Goal: Task Accomplishment & Management: Use online tool/utility

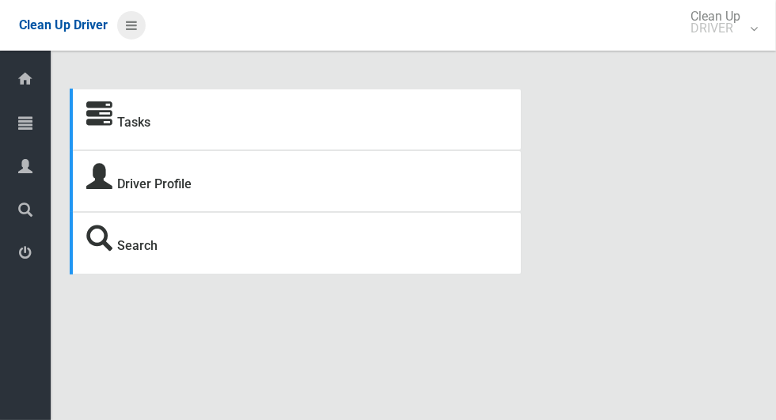
click at [128, 32] on icon at bounding box center [131, 25] width 11 height 27
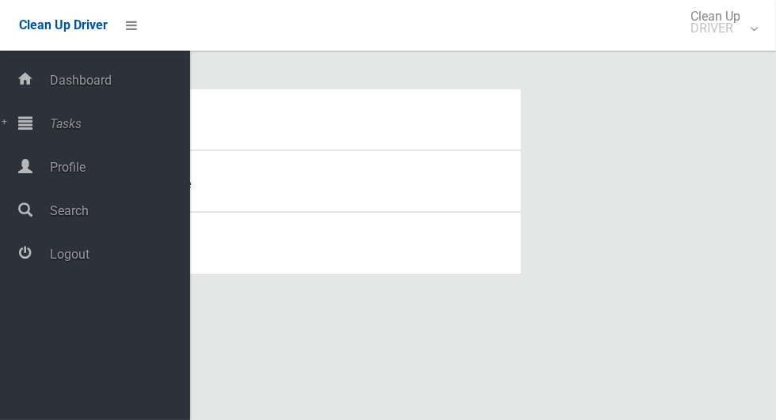
click at [32, 128] on div at bounding box center [25, 123] width 32 height 32
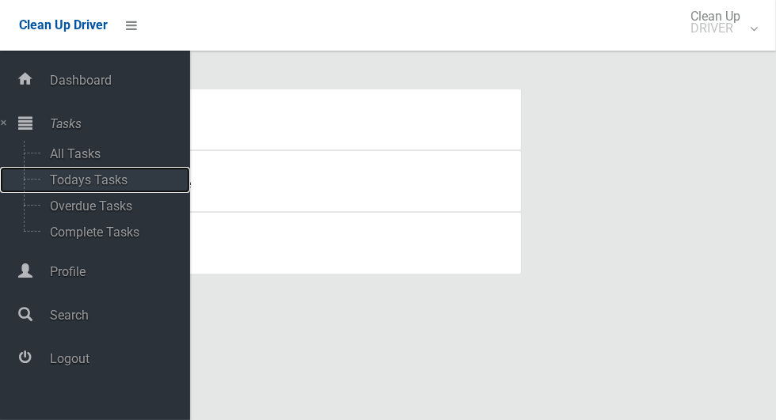
click at [46, 178] on span "Todays Tasks" at bounding box center [110, 180] width 131 height 15
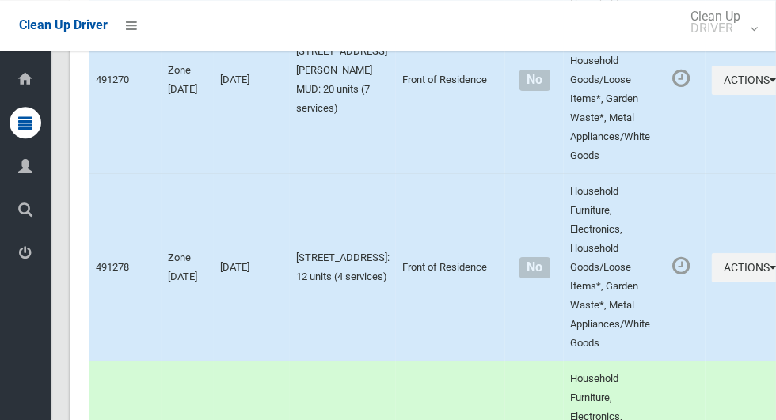
scroll to position [6969, 0]
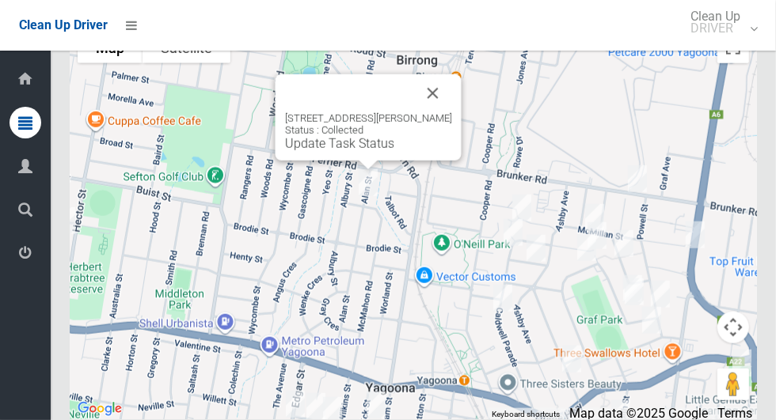
click at [444, 108] on button "Close" at bounding box center [433, 93] width 38 height 38
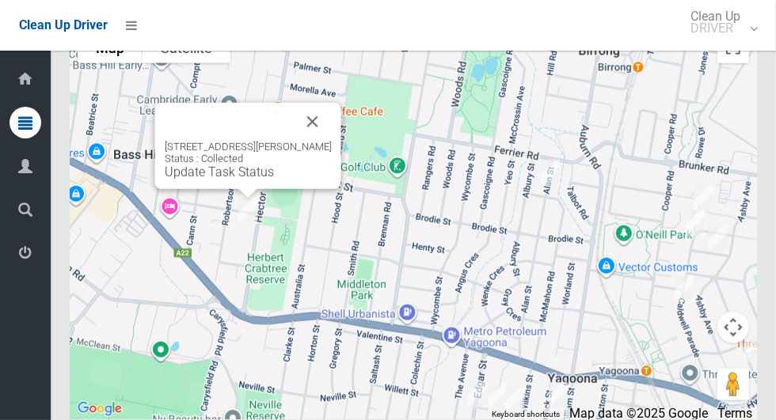
click at [332, 131] on button "Close" at bounding box center [313, 122] width 38 height 38
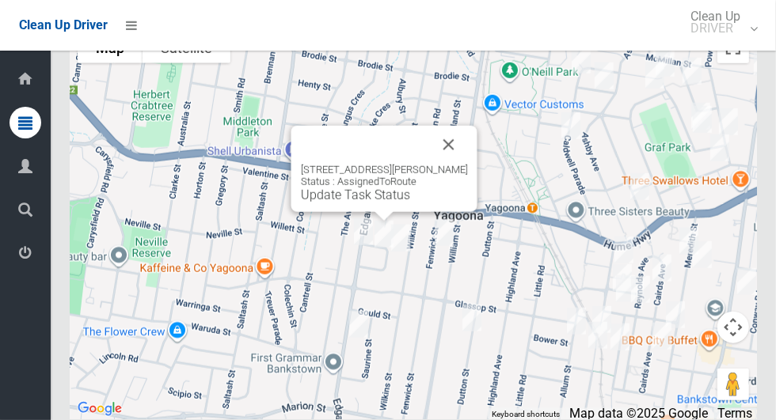
click at [459, 164] on button "Close" at bounding box center [449, 145] width 38 height 38
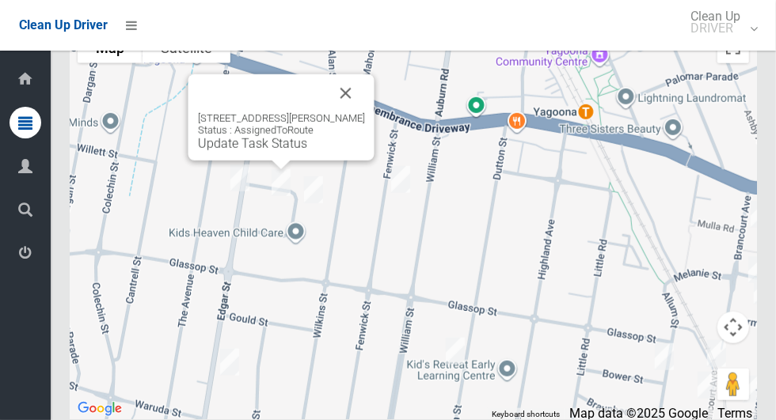
click at [295, 148] on div "5 Elizabeth Crescent, YAGOONA NSW 2199 Status : AssignedToRoute Update Task Sta…" at bounding box center [281, 131] width 167 height 39
click at [257, 161] on div "5 Elizabeth Crescent, YAGOONA NSW 2199 Status : AssignedToRoute Update Task Sta…" at bounding box center [281, 117] width 186 height 86
click at [266, 151] on link "Update Task Status" at bounding box center [252, 143] width 109 height 15
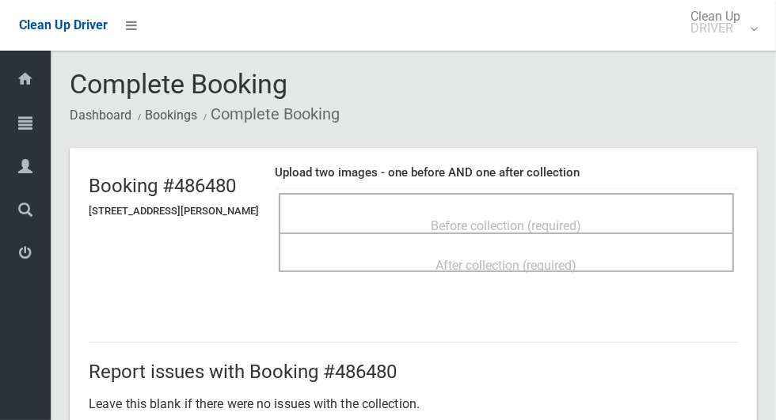
click at [435, 211] on div "Before collection (required)" at bounding box center [506, 225] width 420 height 29
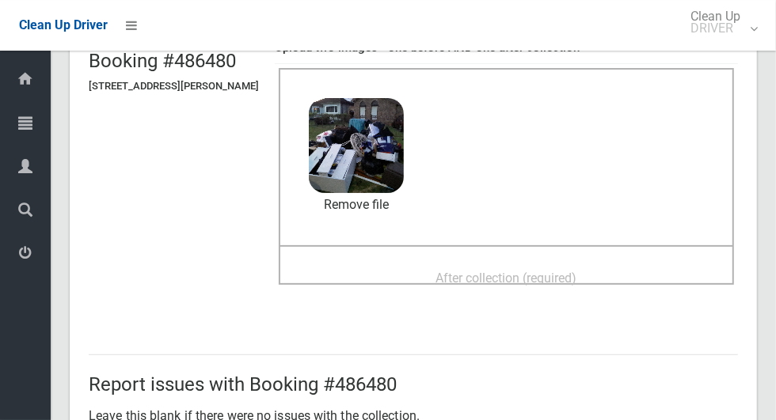
scroll to position [124, 0]
click at [448, 279] on span "After collection (required)" at bounding box center [506, 279] width 141 height 15
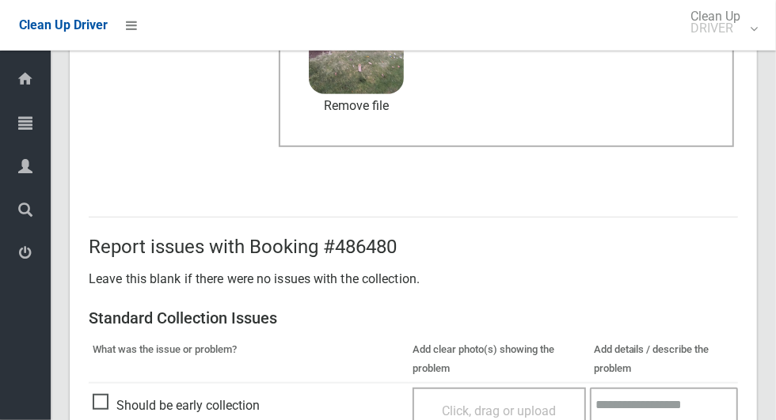
scroll to position [1295, 0]
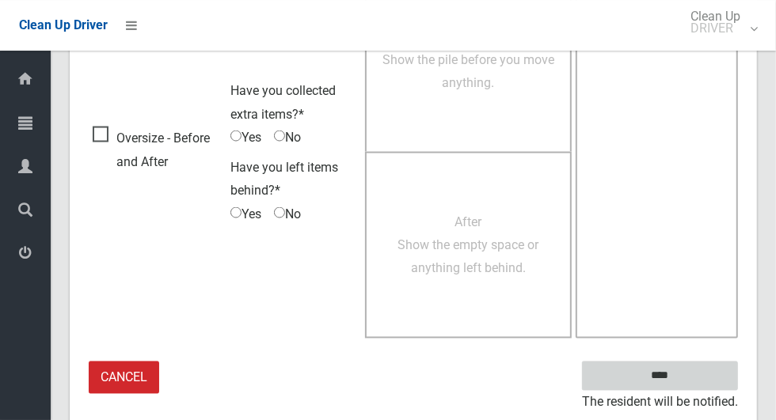
click at [687, 385] on input "****" at bounding box center [660, 376] width 156 height 29
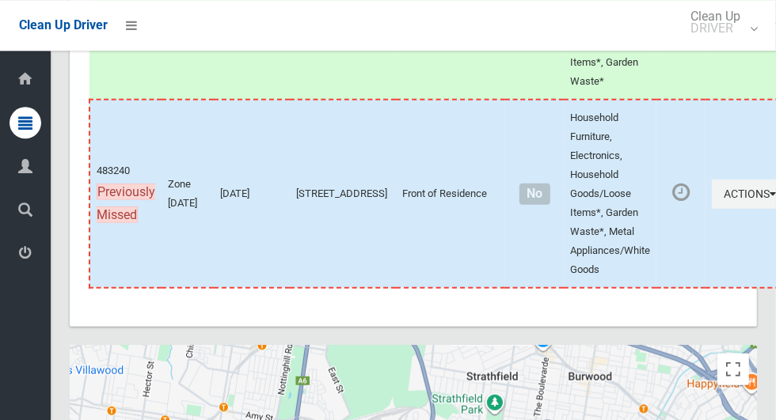
scroll to position [6969, 0]
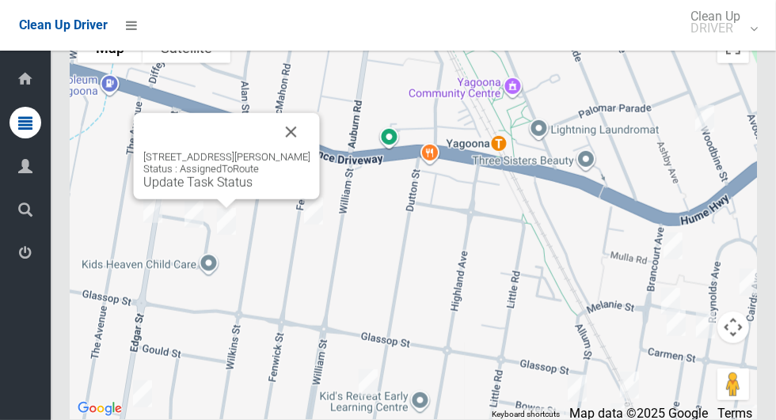
click at [212, 190] on link "Update Task Status" at bounding box center [197, 182] width 109 height 15
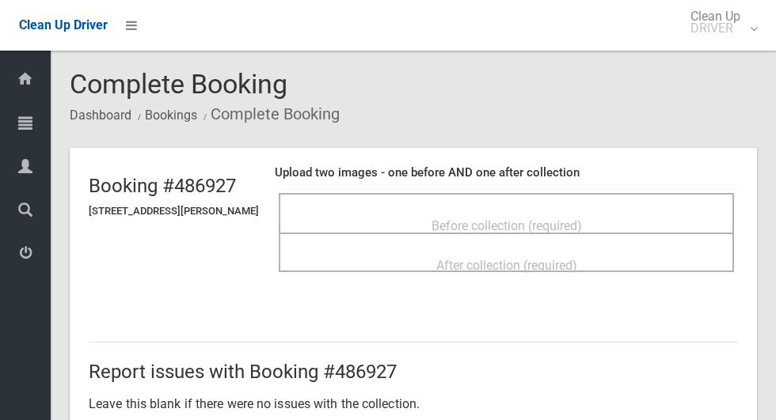
click at [433, 199] on div "Before collection (required)" at bounding box center [506, 213] width 455 height 40
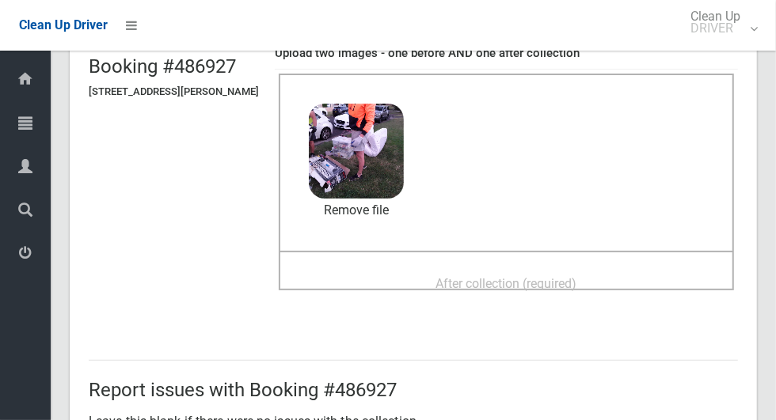
scroll to position [167, 0]
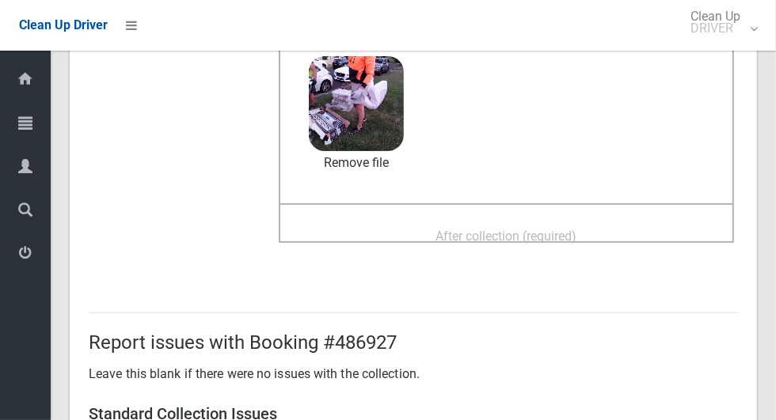
click at [435, 233] on div "After collection (required)" at bounding box center [506, 235] width 420 height 29
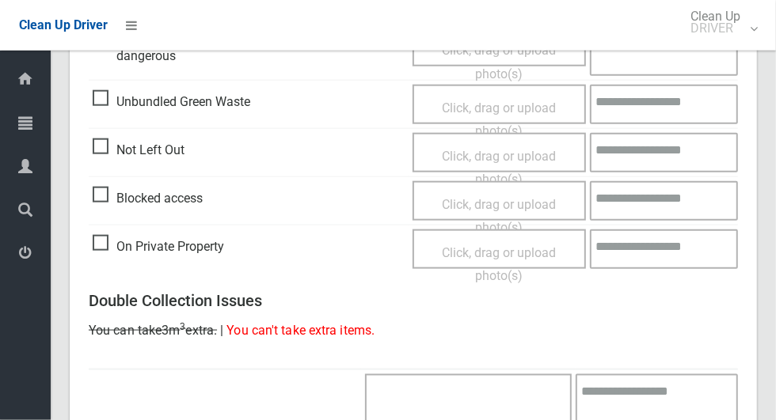
scroll to position [1295, 0]
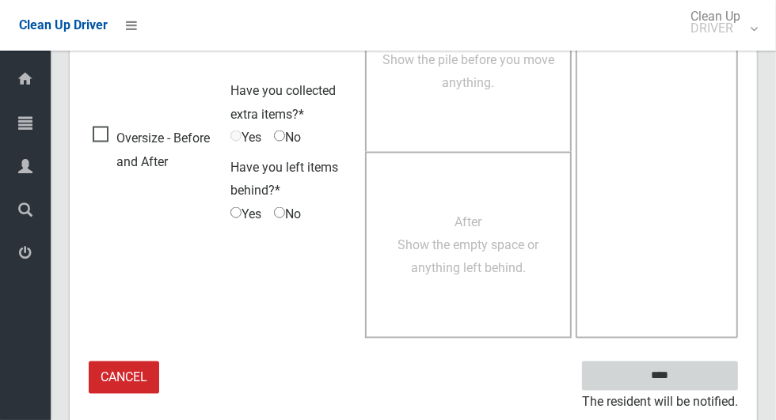
click at [694, 366] on input "****" at bounding box center [660, 376] width 156 height 29
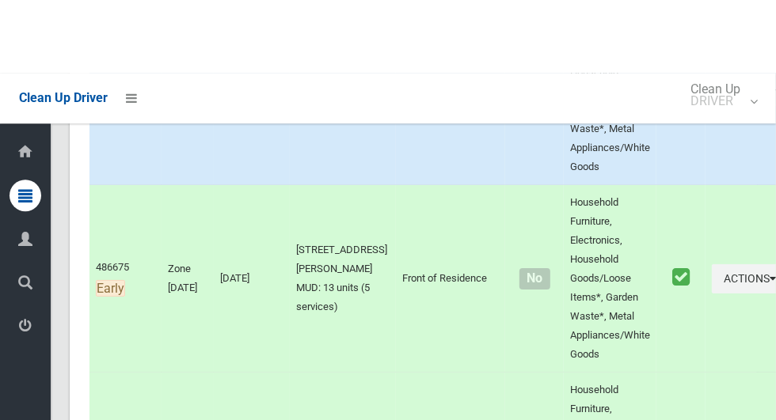
scroll to position [6969, 0]
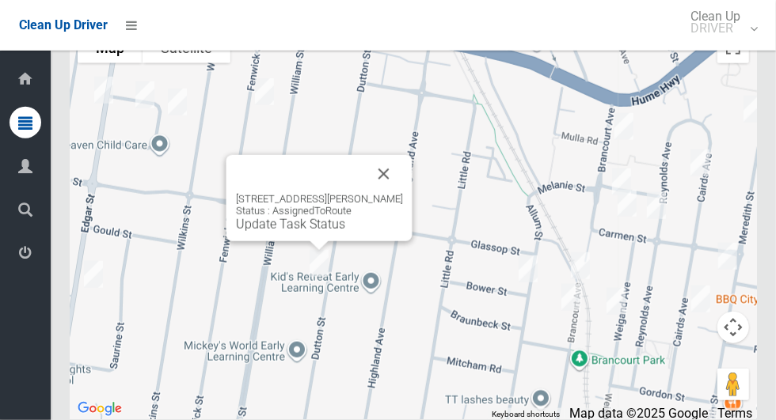
click at [300, 232] on link "Update Task Status" at bounding box center [290, 224] width 109 height 15
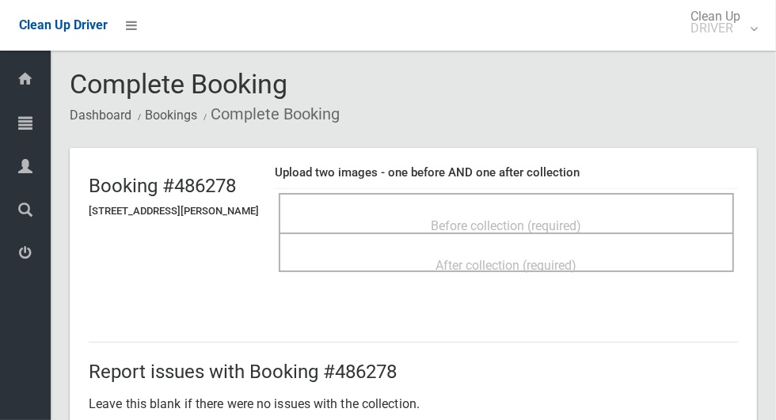
click at [582, 218] on span "Before collection (required)" at bounding box center [506, 225] width 150 height 15
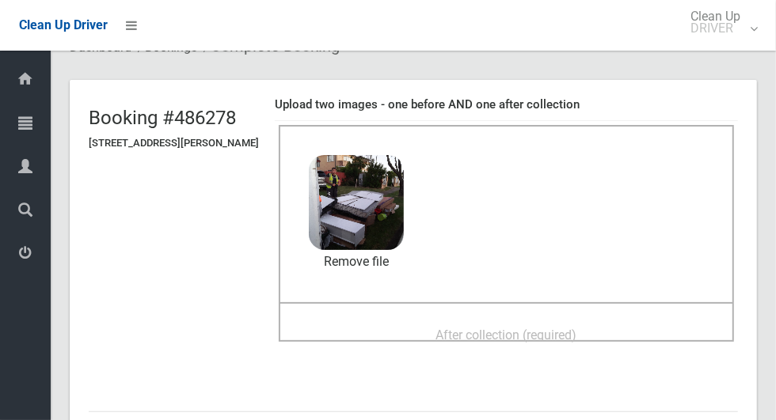
scroll to position [74, 0]
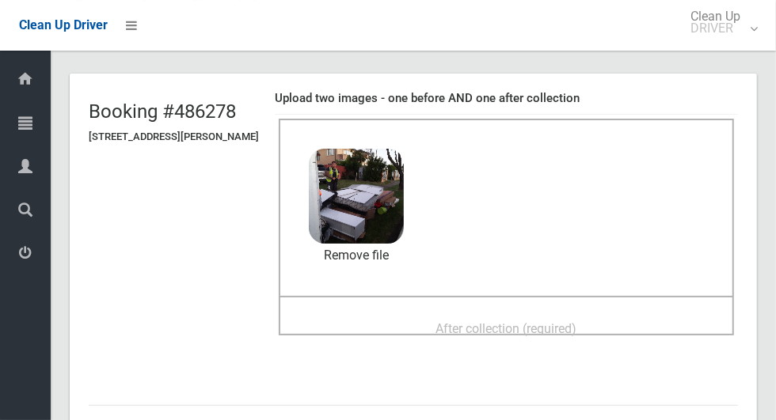
click at [433, 321] on div "After collection (required)" at bounding box center [506, 327] width 420 height 29
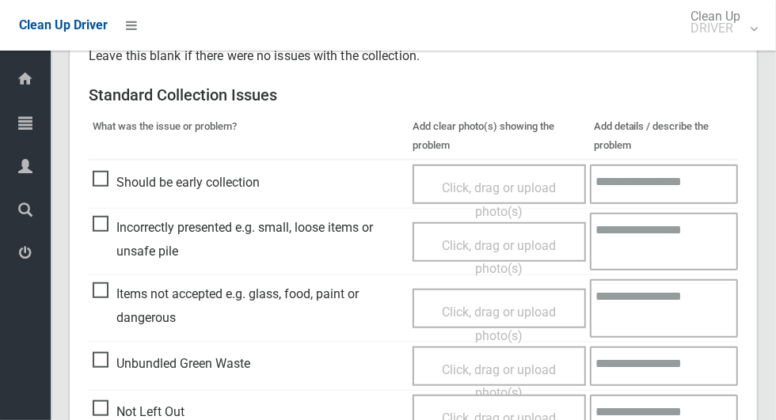
scroll to position [1295, 0]
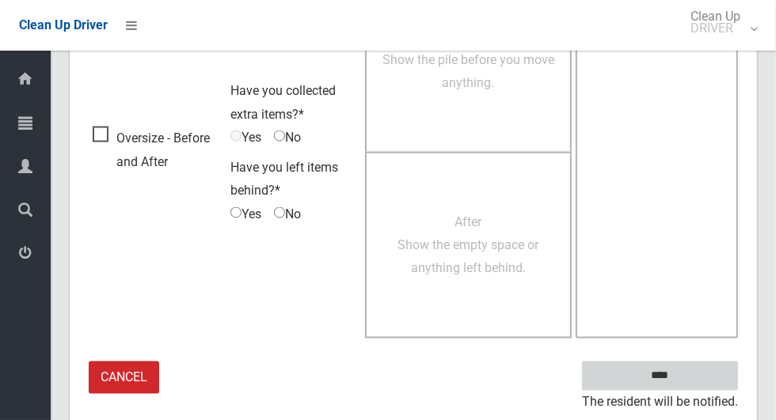
click at [690, 369] on input "****" at bounding box center [660, 376] width 156 height 29
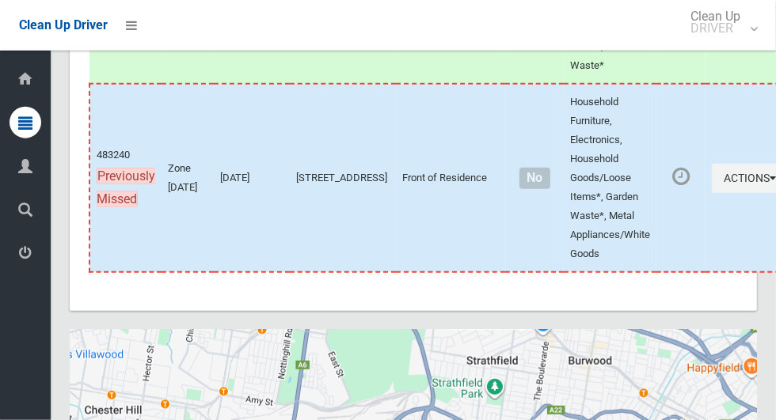
scroll to position [6969, 0]
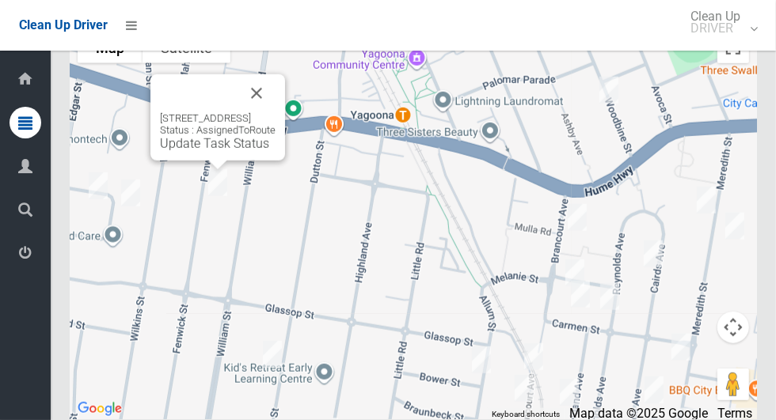
click at [207, 151] on div "[STREET_ADDRESS] Status : AssignedToRoute Update Task Status" at bounding box center [218, 131] width 116 height 39
click at [216, 151] on link "Update Task Status" at bounding box center [214, 143] width 109 height 15
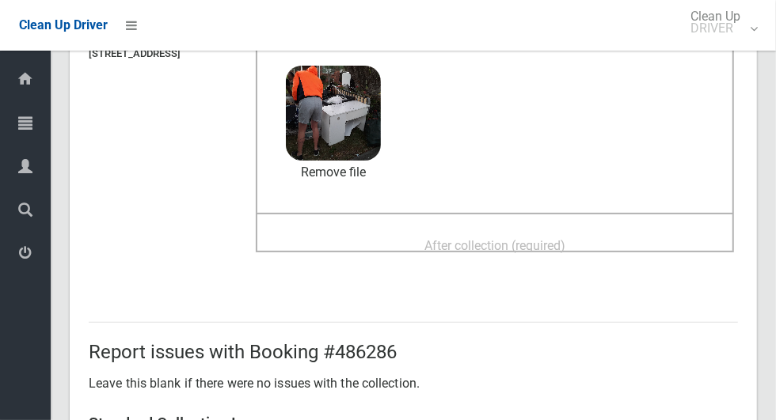
scroll to position [158, 0]
click at [465, 238] on span "After collection (required)" at bounding box center [494, 245] width 141 height 15
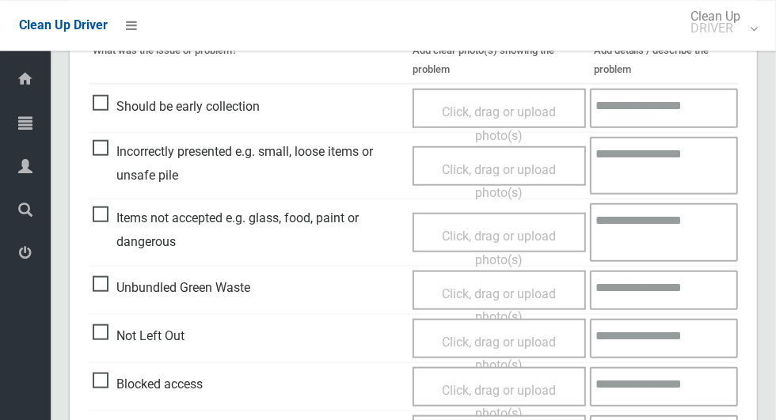
scroll to position [704, 0]
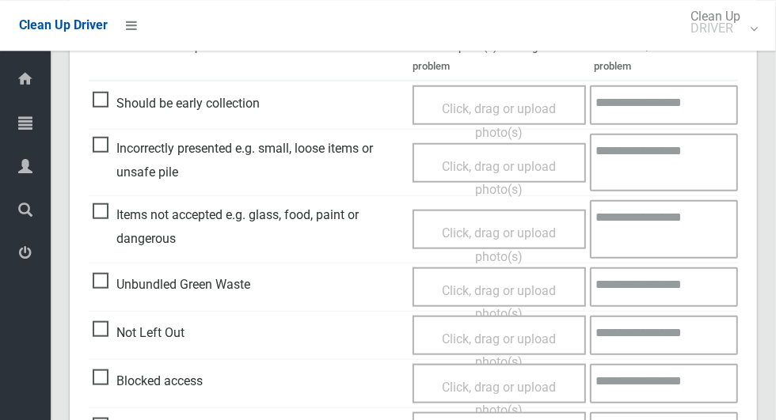
click at [731, 363] on textarea at bounding box center [664, 383] width 148 height 40
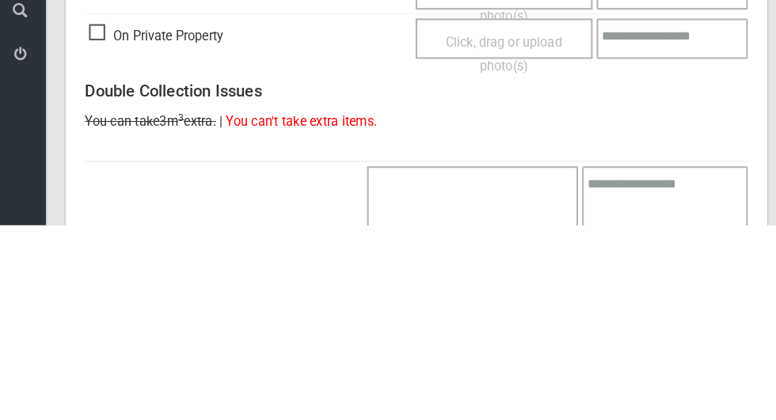
scroll to position [1340, 0]
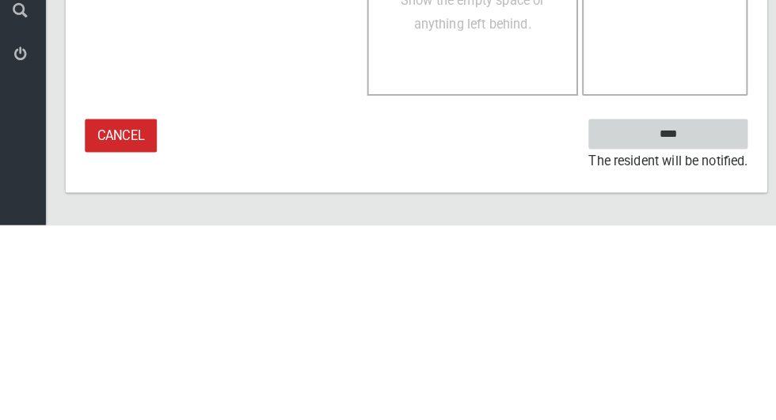
click at [678, 346] on input "****" at bounding box center [660, 331] width 156 height 29
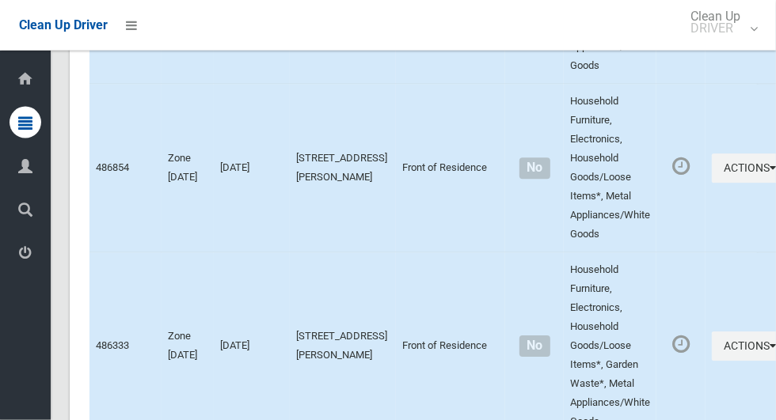
scroll to position [6969, 0]
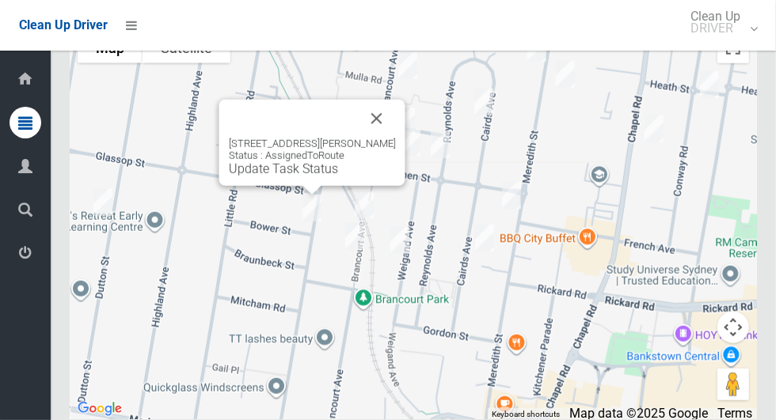
click at [394, 132] on button "Close" at bounding box center [377, 119] width 38 height 38
click at [294, 177] on link "Update Task Status" at bounding box center [283, 168] width 109 height 15
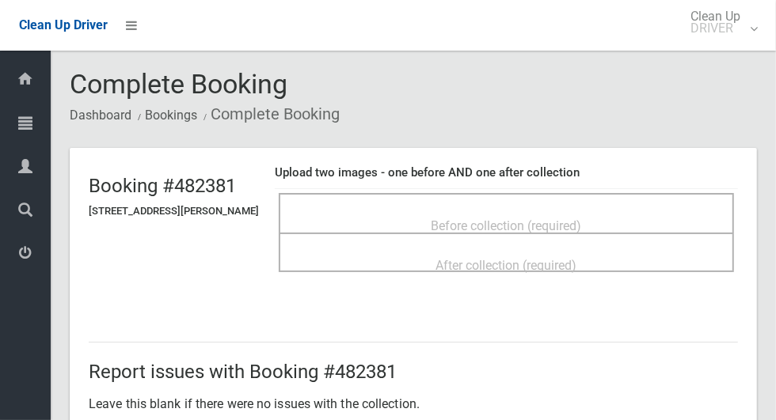
click at [470, 218] on span "Before collection (required)" at bounding box center [506, 225] width 150 height 15
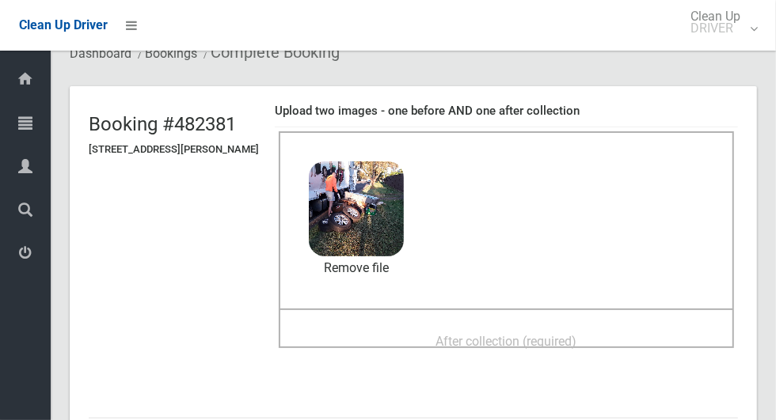
scroll to position [88, 0]
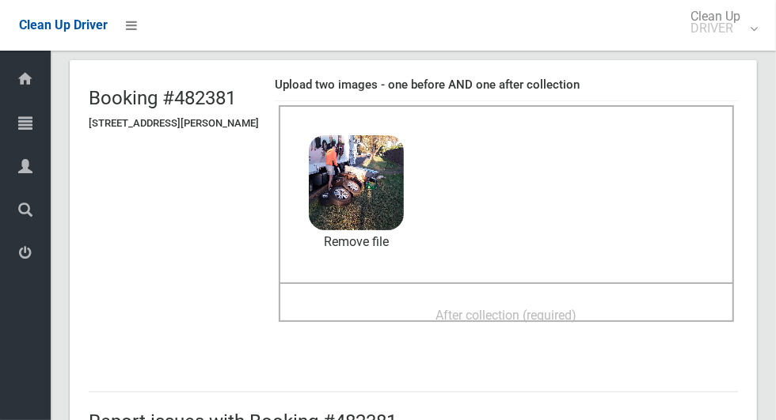
click at [444, 319] on span "After collection (required)" at bounding box center [506, 315] width 141 height 15
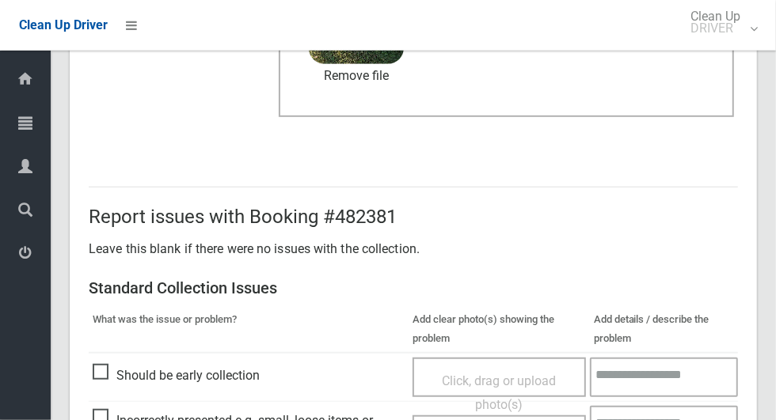
scroll to position [1295, 0]
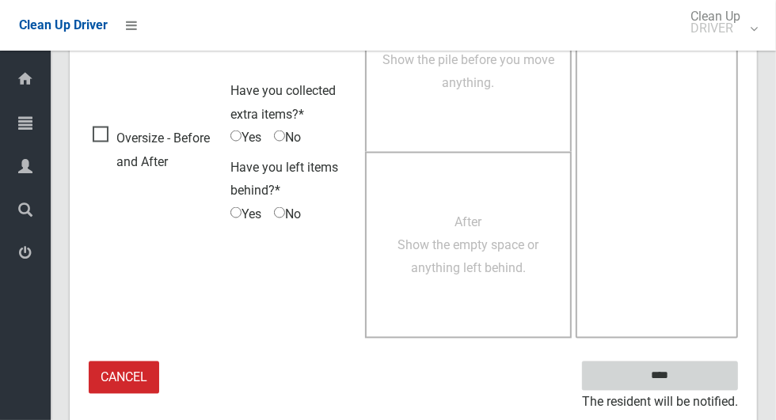
click at [687, 371] on input "****" at bounding box center [660, 376] width 156 height 29
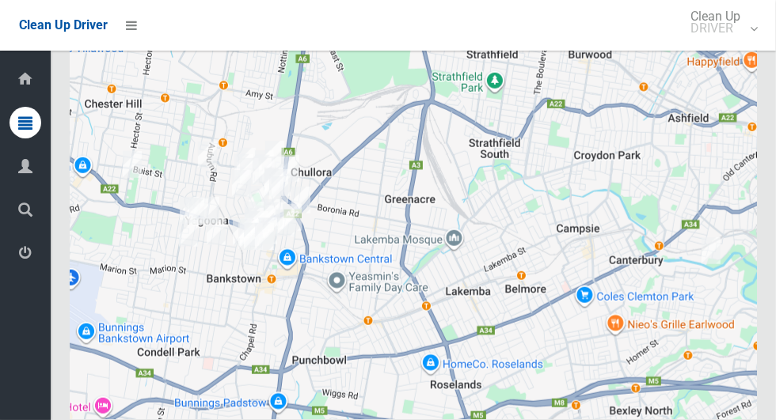
scroll to position [6969, 0]
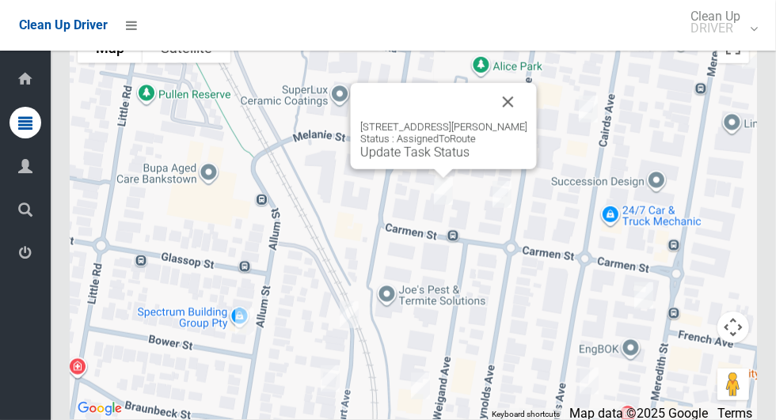
click at [515, 121] on button "Close" at bounding box center [508, 102] width 38 height 38
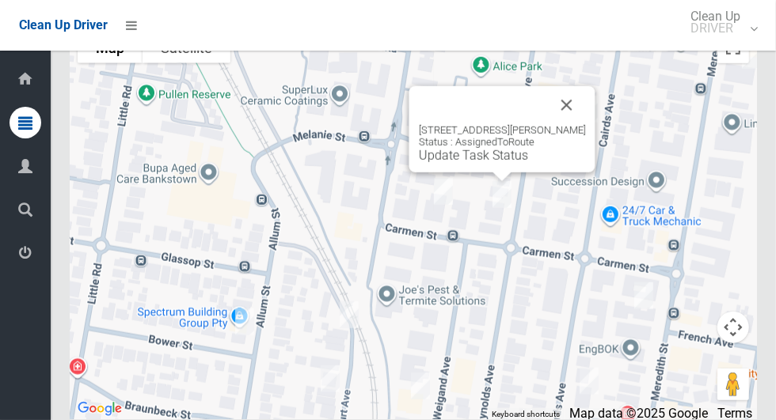
click at [585, 124] on button "Close" at bounding box center [567, 105] width 38 height 38
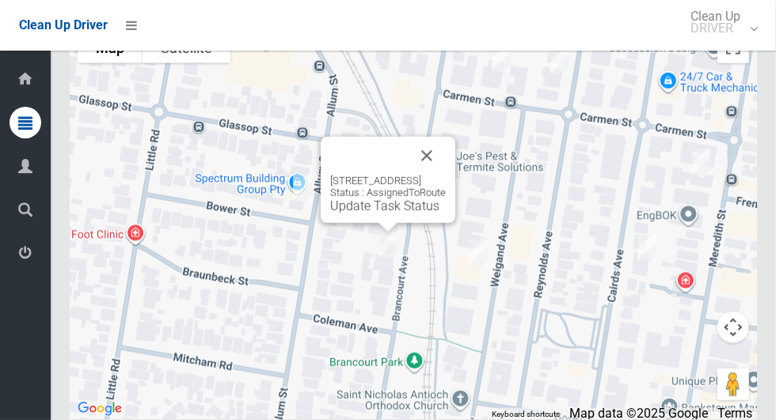
click at [361, 214] on link "Update Task Status" at bounding box center [384, 206] width 109 height 15
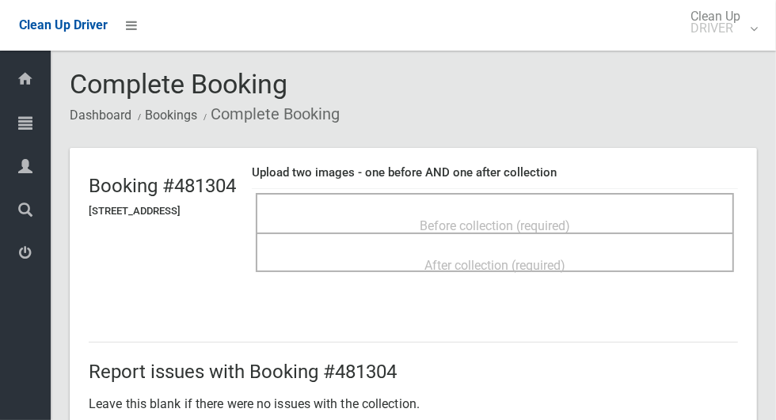
click at [480, 211] on div "Before collection (required)" at bounding box center [494, 225] width 443 height 29
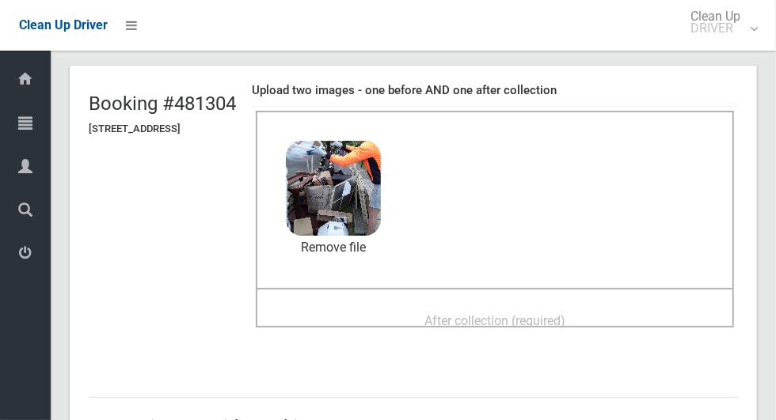
scroll to position [84, 0]
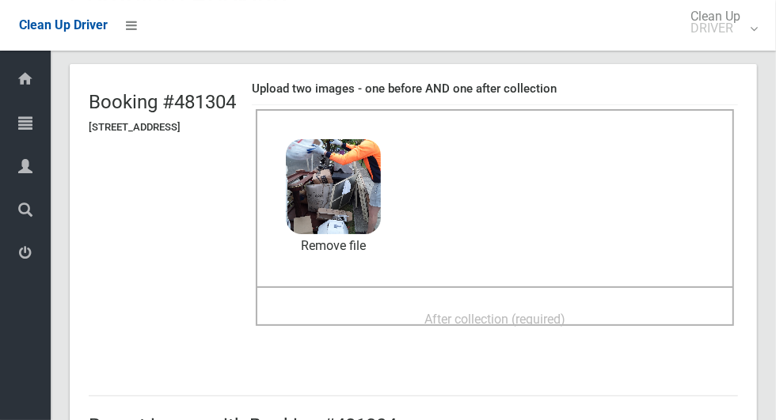
click at [457, 312] on span "After collection (required)" at bounding box center [494, 319] width 141 height 15
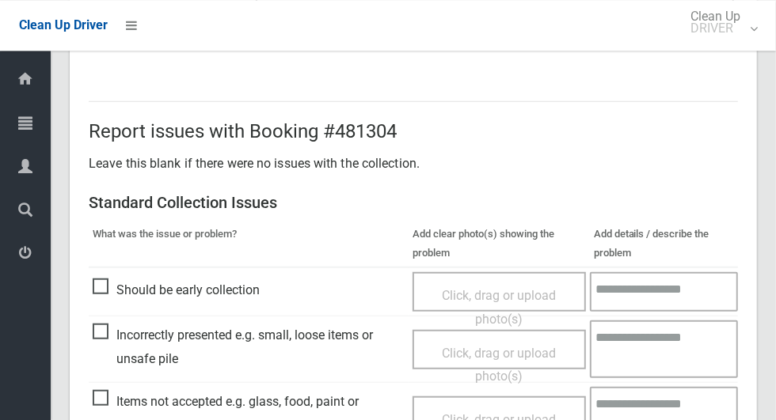
scroll to position [1295, 0]
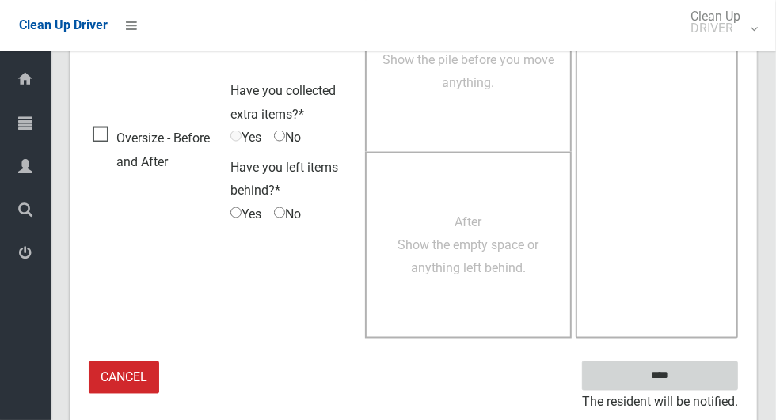
click at [659, 371] on input "****" at bounding box center [660, 376] width 156 height 29
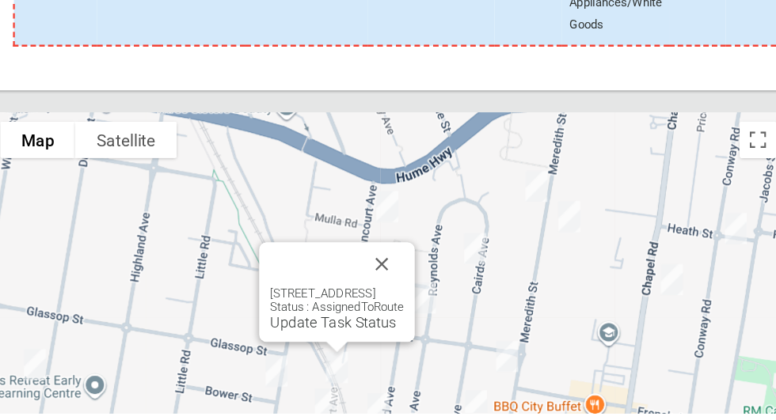
scroll to position [6969, 0]
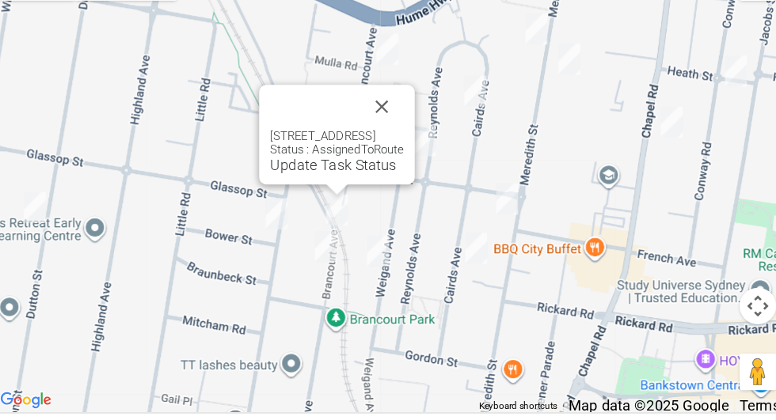
click at [427, 174] on button "Close" at bounding box center [408, 155] width 38 height 38
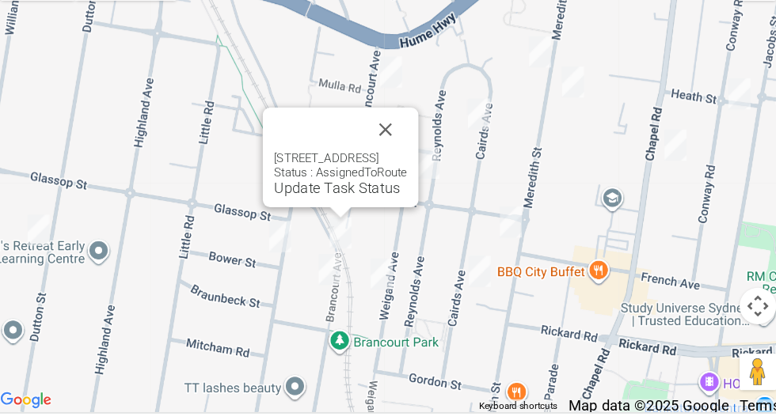
click at [328, 233] on div "74 Brancourt Avenue, BANKSTOWN NSW 2200 Status : AssignedToRoute Update Task St…" at bounding box center [372, 213] width 116 height 39
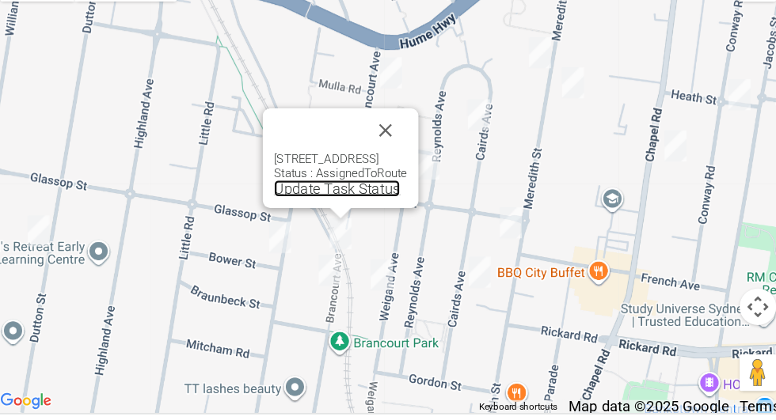
click at [336, 233] on link "Update Task Status" at bounding box center [368, 225] width 109 height 15
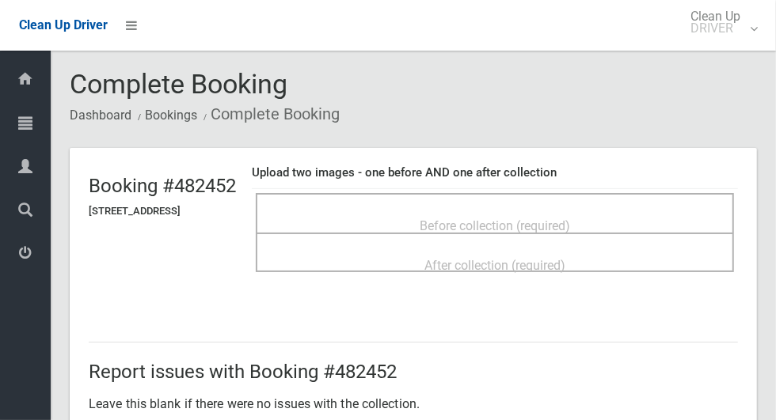
click at [462, 218] on span "Before collection (required)" at bounding box center [495, 225] width 150 height 15
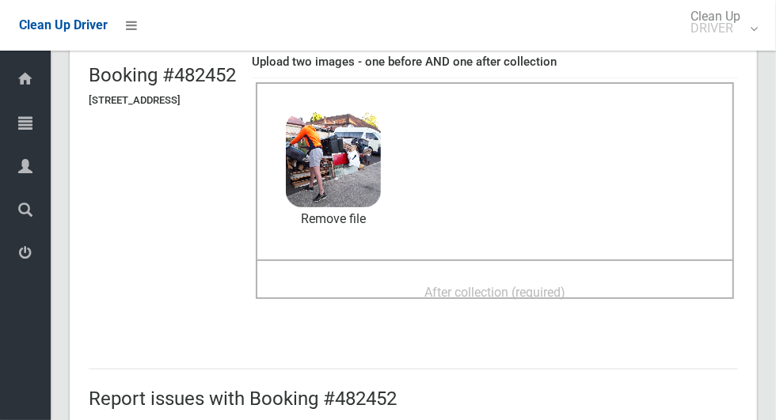
scroll to position [129, 0]
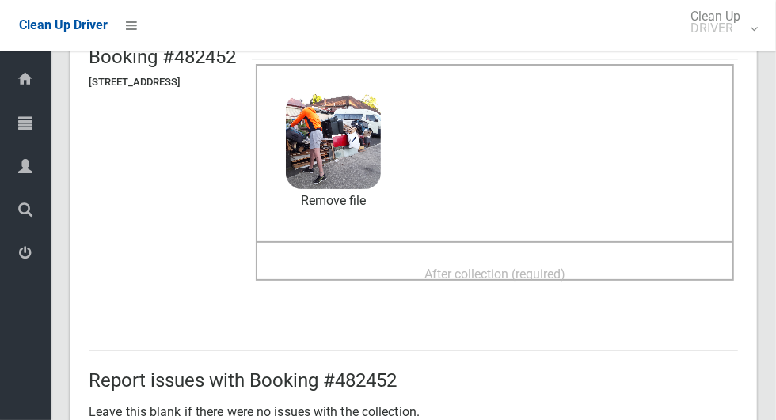
click at [617, 282] on div "After collection (required)" at bounding box center [494, 273] width 443 height 29
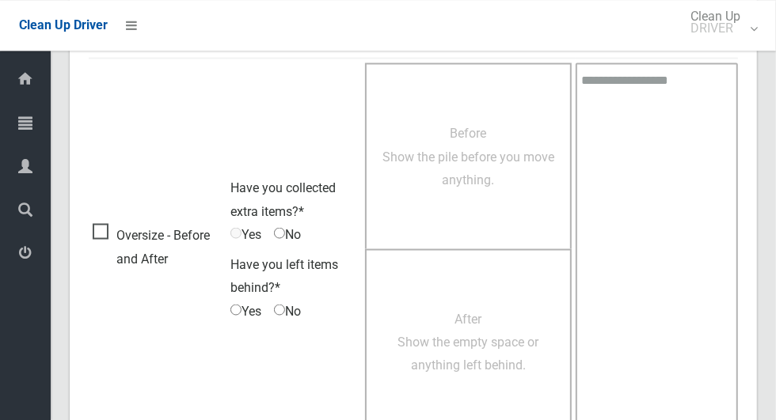
scroll to position [1295, 0]
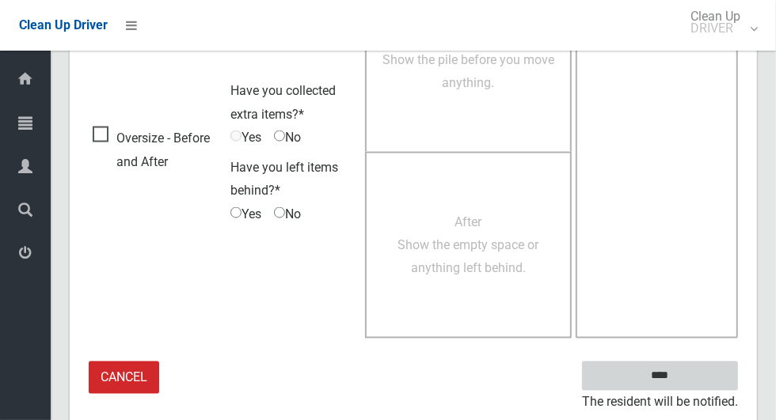
click at [703, 363] on input "****" at bounding box center [660, 376] width 156 height 29
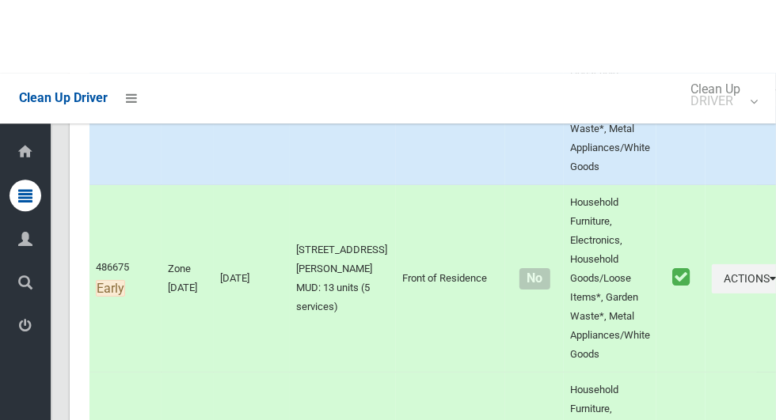
scroll to position [6969, 0]
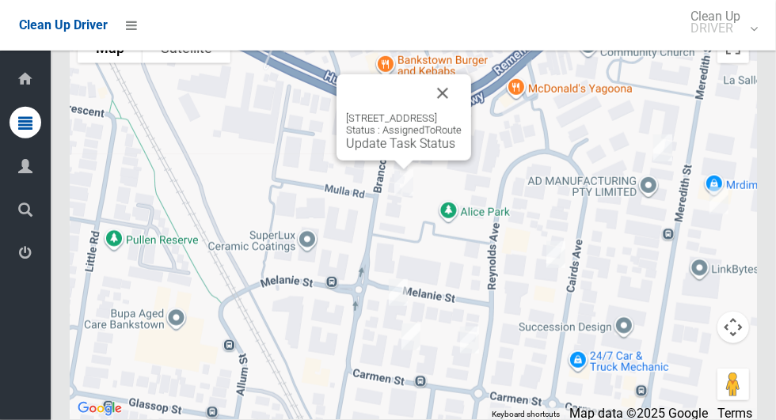
click at [461, 112] on button "Close" at bounding box center [442, 93] width 38 height 38
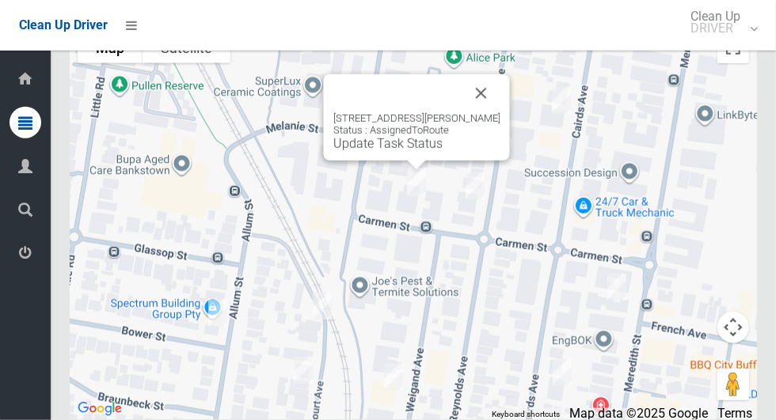
click at [481, 112] on button "Close" at bounding box center [481, 93] width 38 height 38
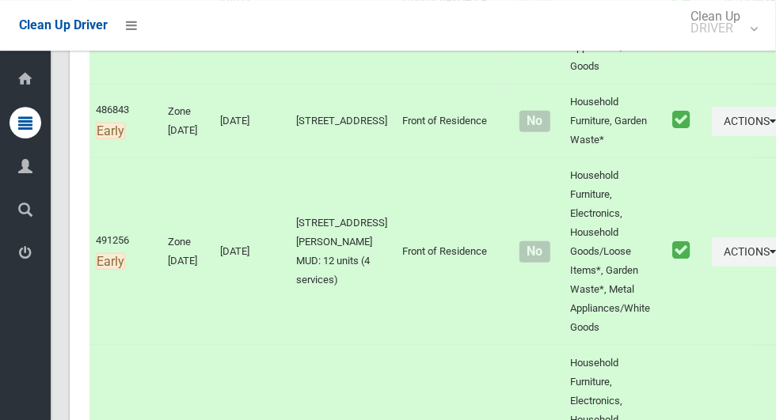
scroll to position [0, 0]
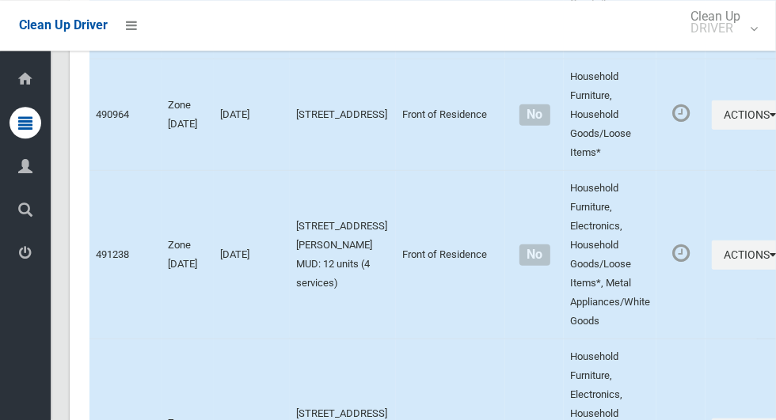
scroll to position [6969, 0]
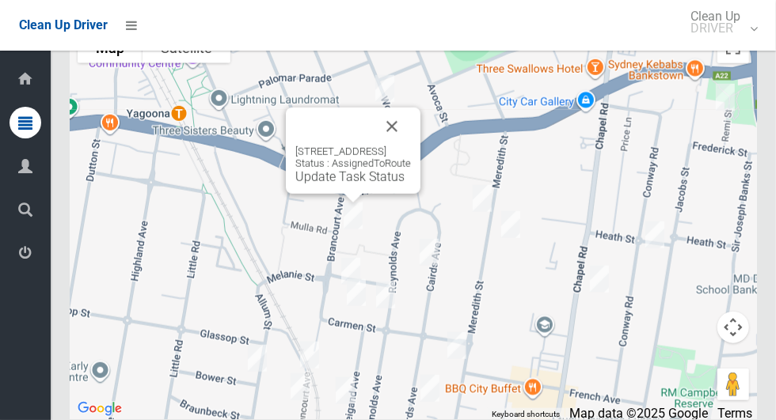
click at [339, 194] on div "73 Brancourt Avenue, YAGOONA NSW 2199 Status : AssignedToRoute Update Task Stat…" at bounding box center [353, 151] width 135 height 86
click at [330, 184] on link "Update Task Status" at bounding box center [349, 176] width 109 height 15
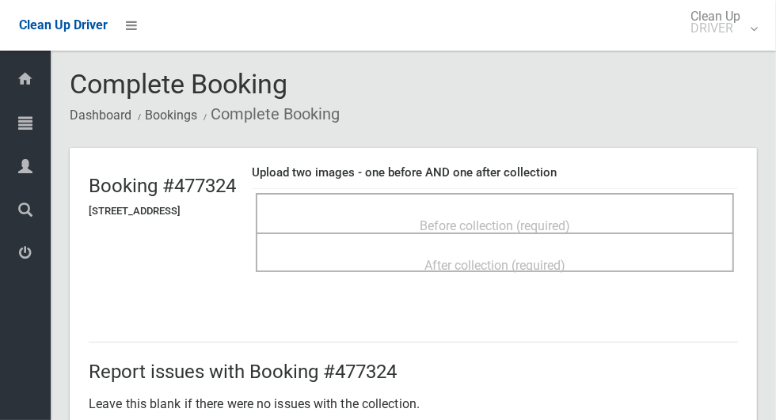
click at [440, 211] on div "Before collection (required)" at bounding box center [494, 225] width 443 height 29
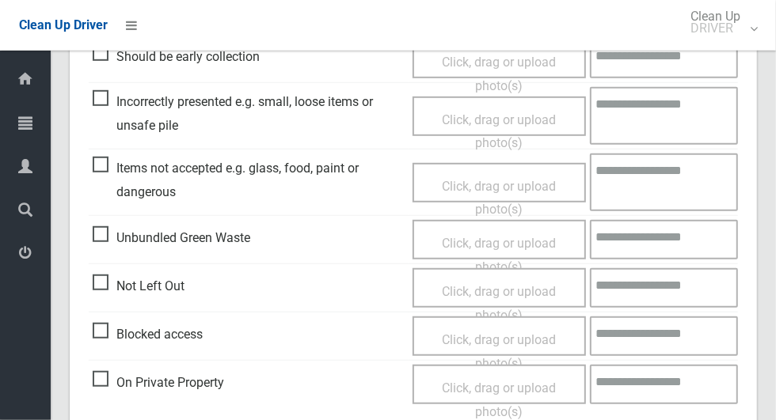
scroll to position [475, 0]
click at [496, 292] on span "Click, drag or upload photo(s)" at bounding box center [499, 302] width 114 height 39
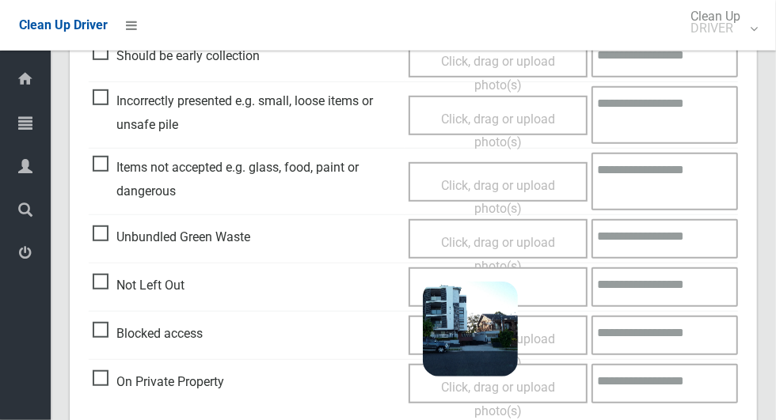
scroll to position [543, 0]
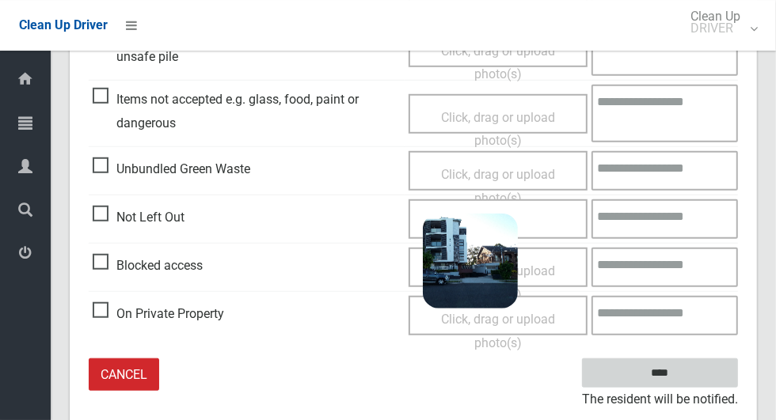
click at [687, 371] on input "****" at bounding box center [660, 373] width 156 height 29
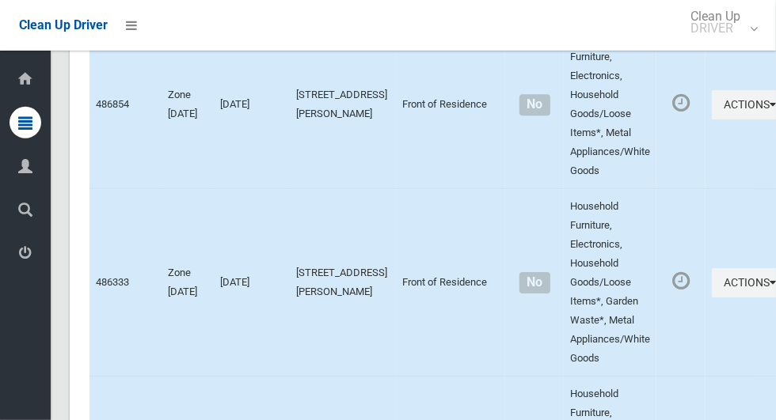
scroll to position [6969, 0]
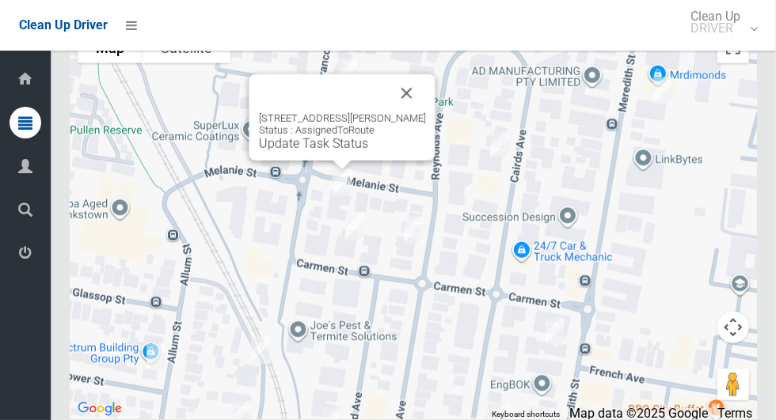
click at [319, 151] on div "[STREET_ADDRESS][PERSON_NAME] Status : AssignedToRoute Update Task Status" at bounding box center [342, 131] width 167 height 39
click at [318, 151] on link "Update Task Status" at bounding box center [313, 143] width 109 height 15
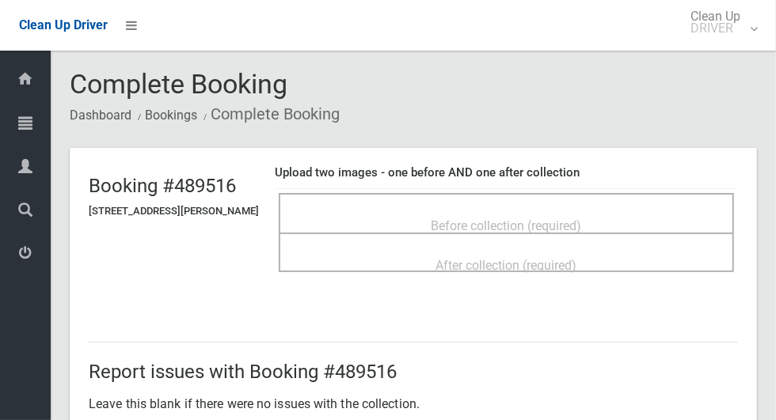
click at [418, 211] on div "Before collection (required)" at bounding box center [506, 225] width 420 height 29
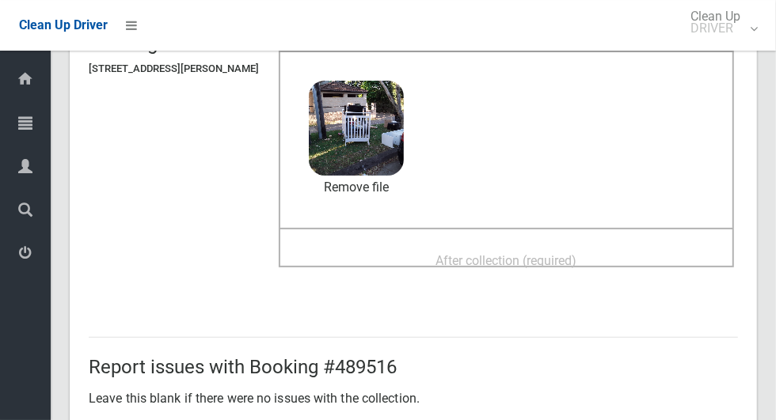
scroll to position [143, 0]
click at [446, 253] on span "After collection (required)" at bounding box center [506, 260] width 141 height 15
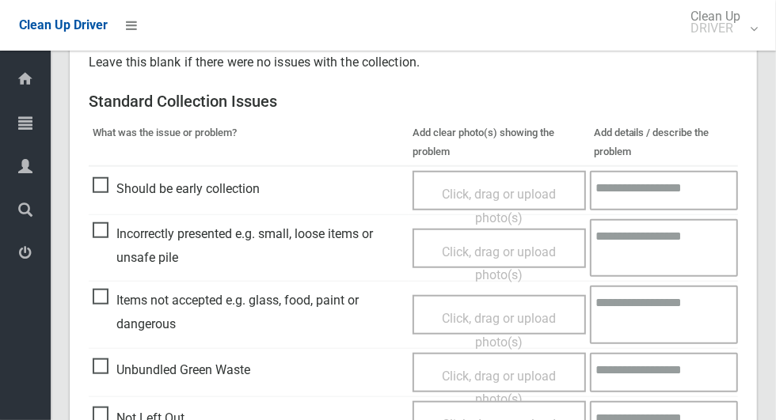
scroll to position [818, 0]
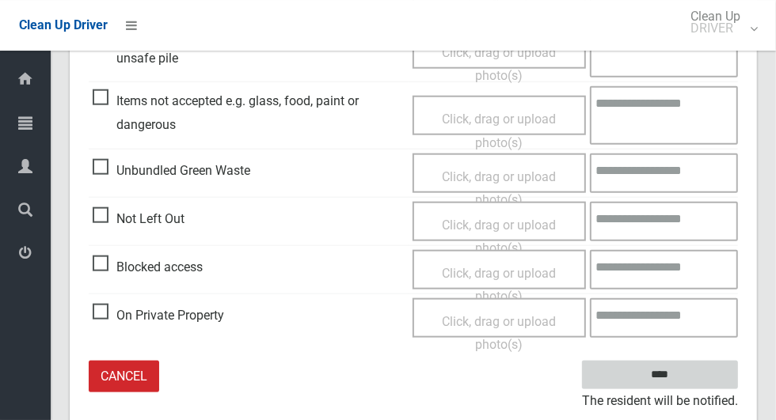
click at [687, 384] on input "****" at bounding box center [660, 375] width 156 height 29
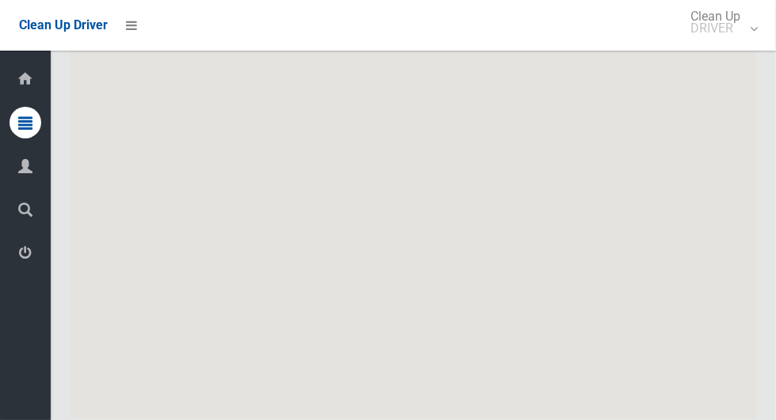
scroll to position [6969, 0]
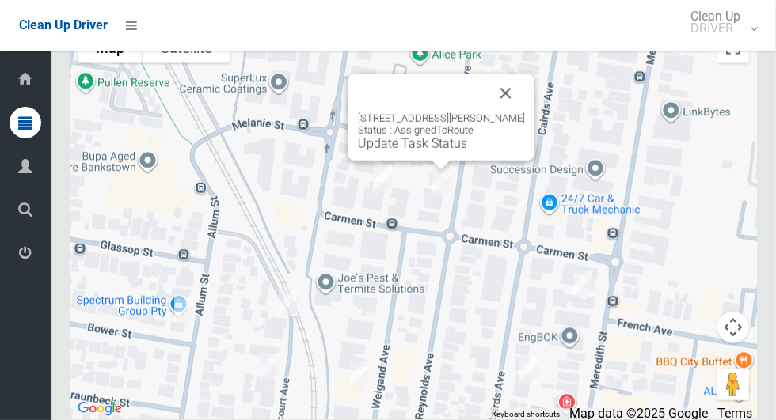
click at [525, 112] on button "Close" at bounding box center [506, 93] width 38 height 38
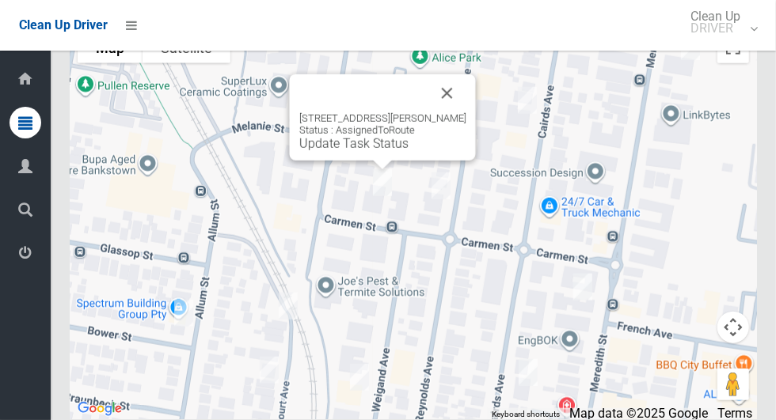
click at [338, 151] on link "Update Task Status" at bounding box center [353, 143] width 109 height 15
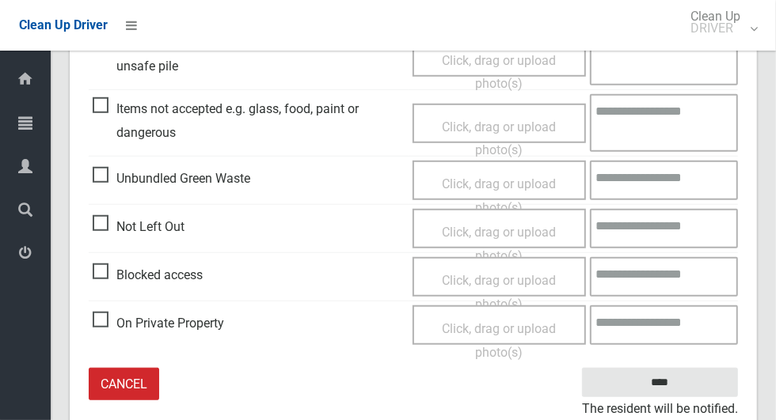
scroll to position [533, 0]
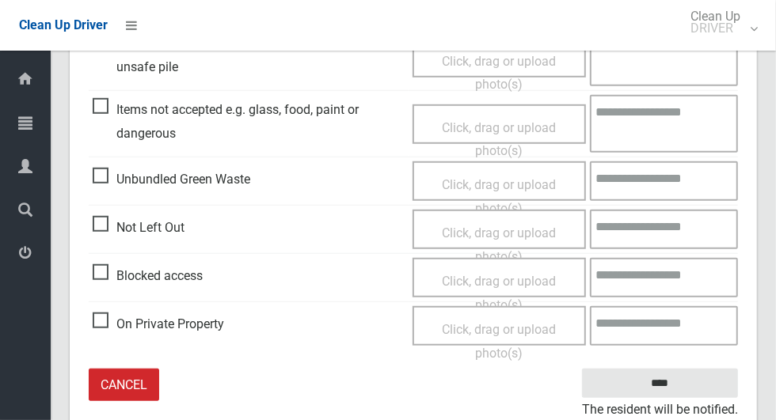
click at [93, 222] on span "Not Left Out" at bounding box center [139, 228] width 92 height 24
click at [451, 238] on span "Click, drag or upload photo(s)" at bounding box center [499, 245] width 114 height 39
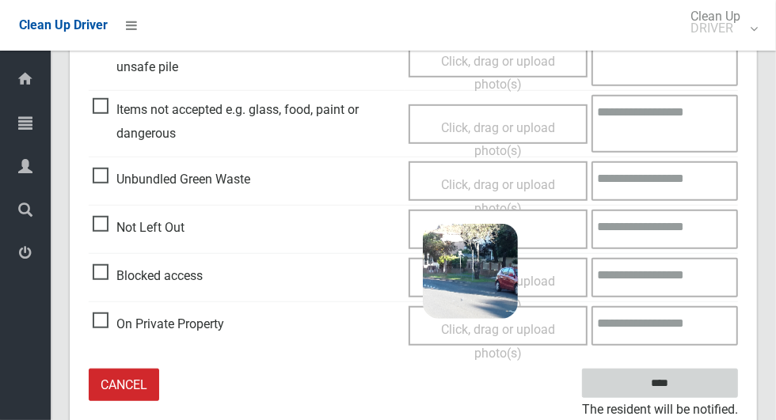
click at [687, 390] on input "****" at bounding box center [660, 383] width 156 height 29
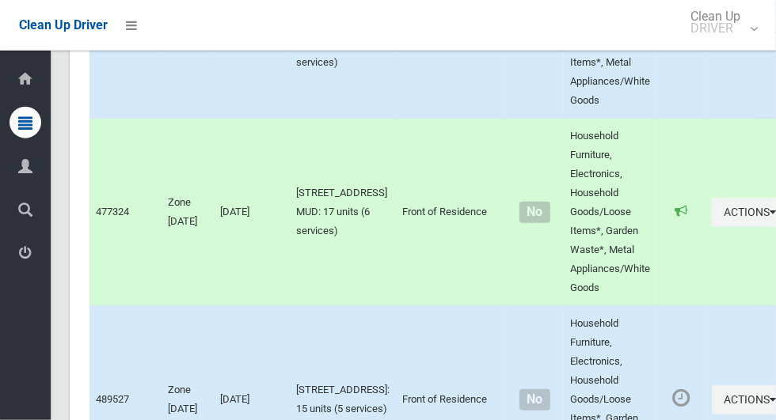
scroll to position [6969, 0]
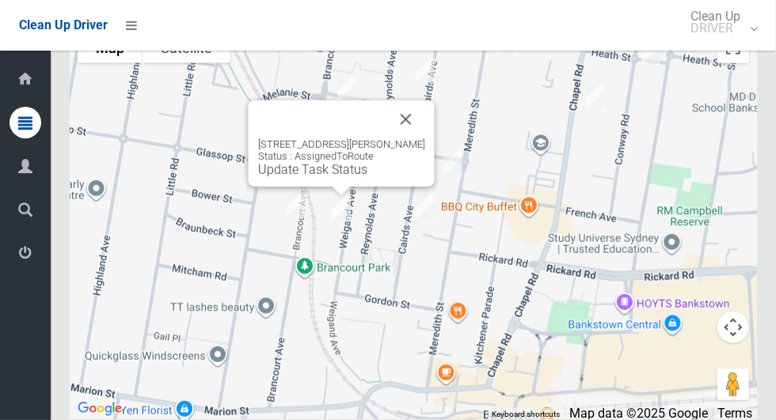
click at [313, 177] on link "Update Task Status" at bounding box center [312, 169] width 109 height 15
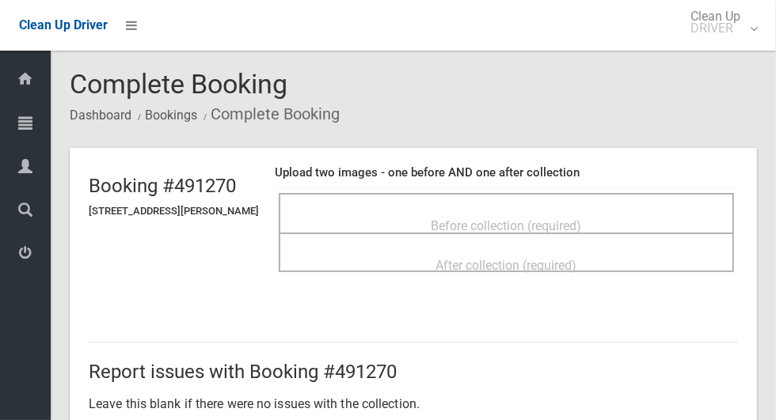
click at [414, 211] on div "Before collection (required)" at bounding box center [506, 225] width 420 height 29
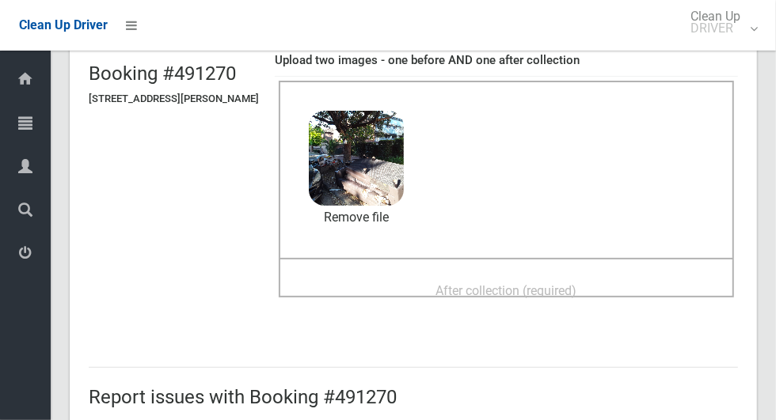
scroll to position [112, 0]
click at [417, 281] on div "After collection (required)" at bounding box center [506, 290] width 420 height 29
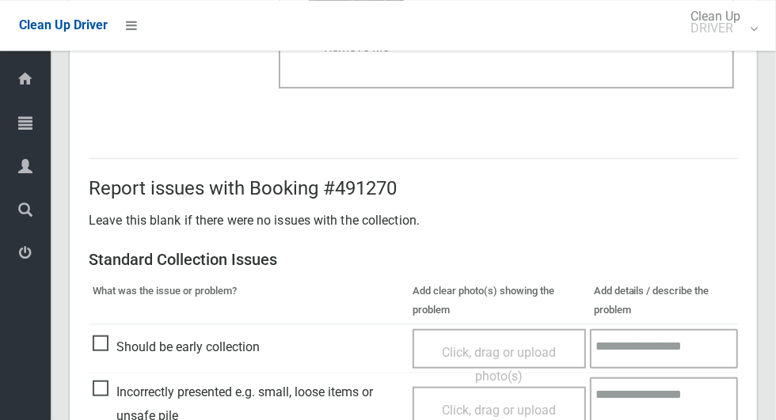
scroll to position [818, 0]
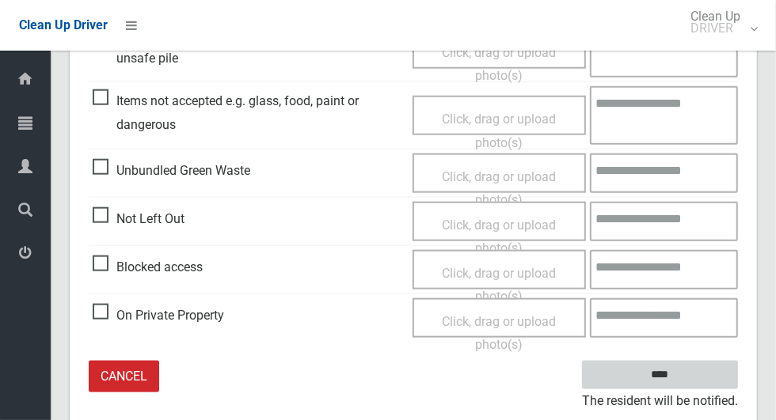
click at [687, 371] on input "****" at bounding box center [660, 375] width 156 height 29
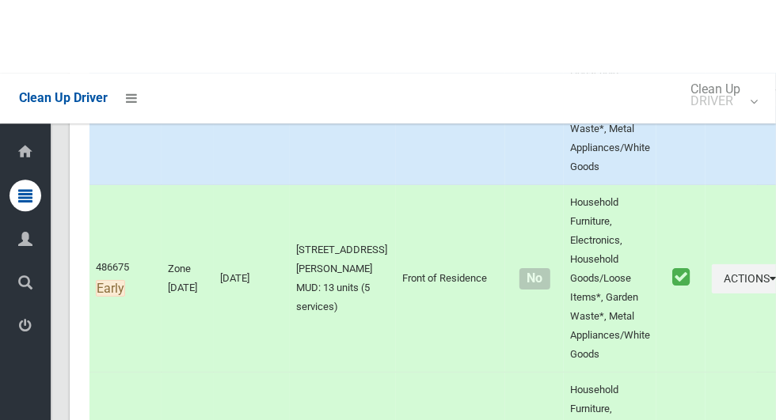
scroll to position [6969, 0]
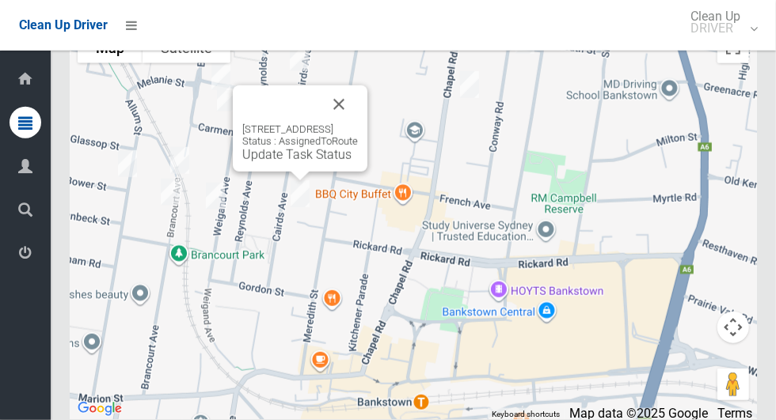
click at [283, 162] on link "Update Task Status" at bounding box center [296, 154] width 109 height 15
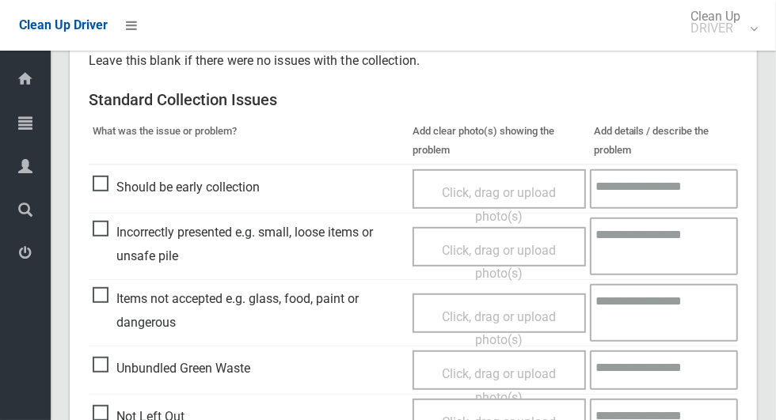
scroll to position [369, 0]
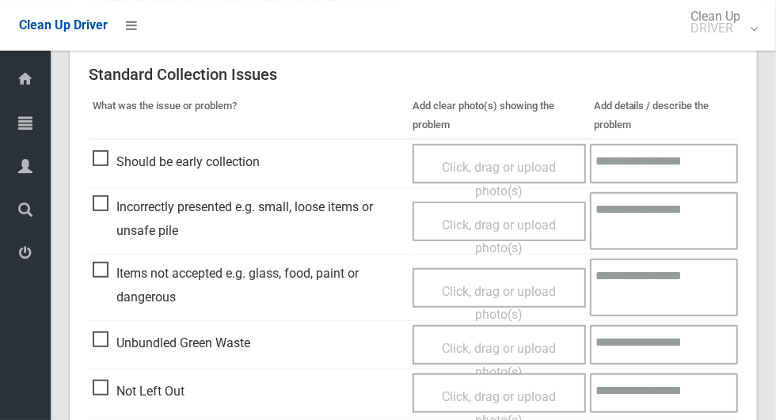
click at [108, 390] on span "Not Left Out" at bounding box center [139, 392] width 92 height 24
click at [484, 392] on span "Click, drag or upload photo(s)" at bounding box center [499, 408] width 114 height 39
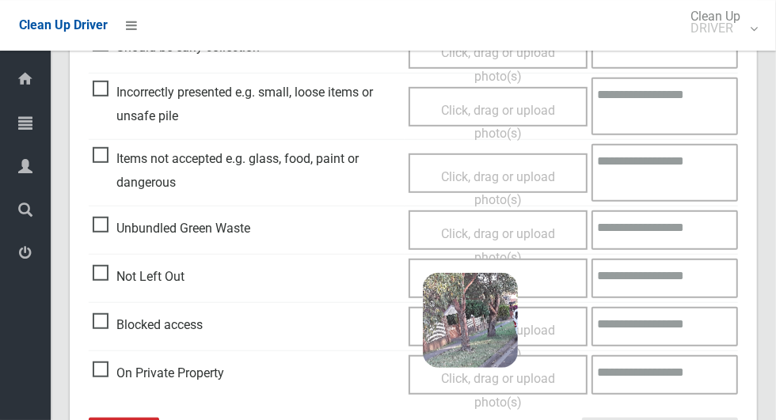
scroll to position [497, 0]
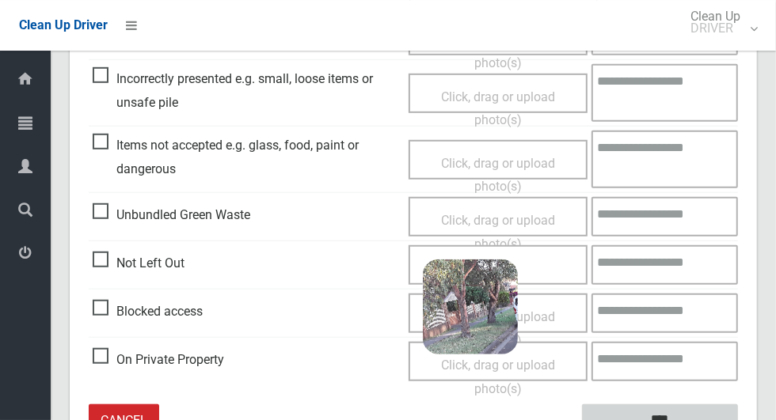
click at [694, 414] on input "****" at bounding box center [660, 418] width 156 height 29
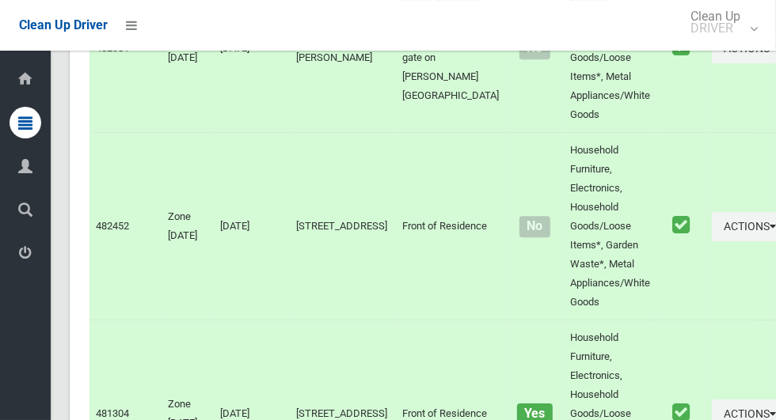
scroll to position [6969, 0]
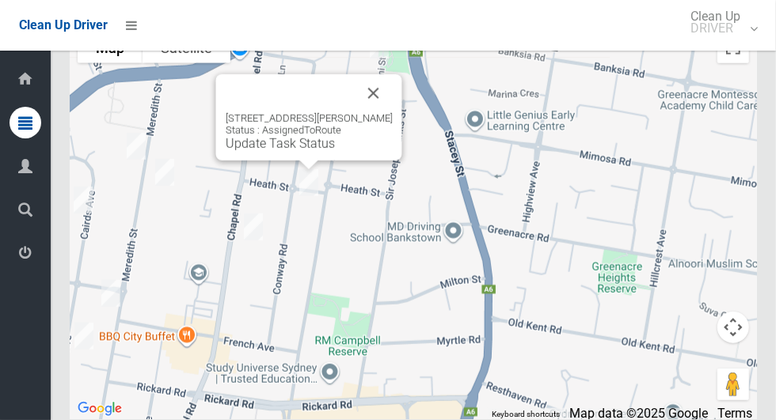
click at [393, 112] on button "Close" at bounding box center [374, 93] width 38 height 38
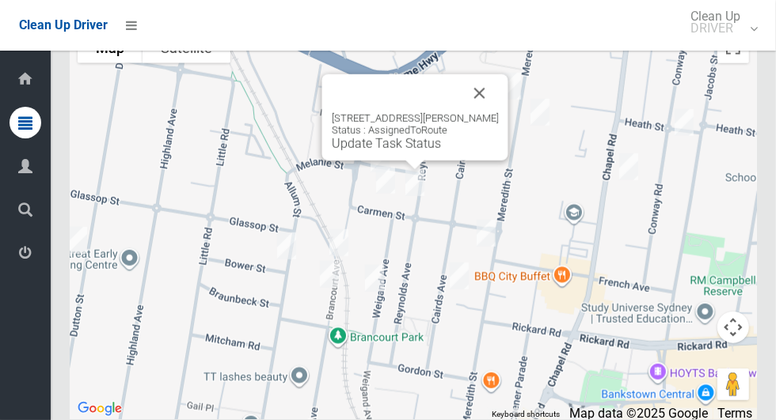
click at [499, 112] on button "Close" at bounding box center [480, 93] width 38 height 38
click at [396, 151] on div "48 Reynolds Avenue, BANKSTOWN NSW 2200 Status : AssignedToRoute Update Task Sta…" at bounding box center [415, 131] width 167 height 39
click at [395, 151] on link "Update Task Status" at bounding box center [386, 143] width 109 height 15
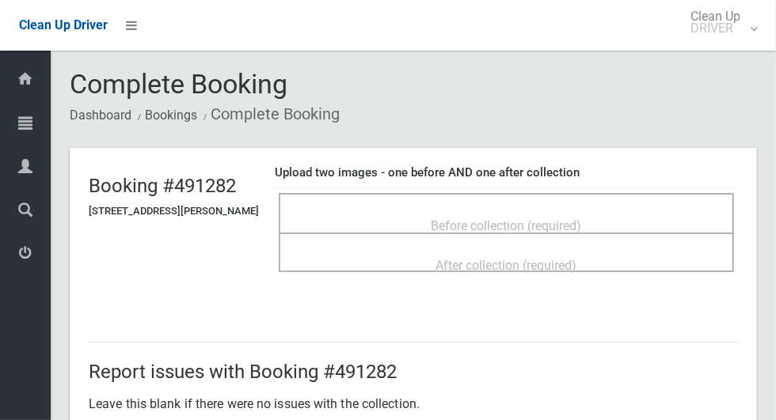
click at [454, 218] on span "Before collection (required)" at bounding box center [506, 225] width 150 height 15
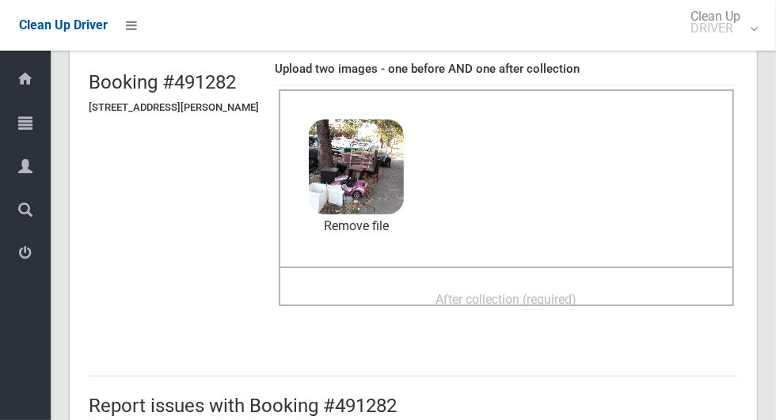
scroll to position [132, 0]
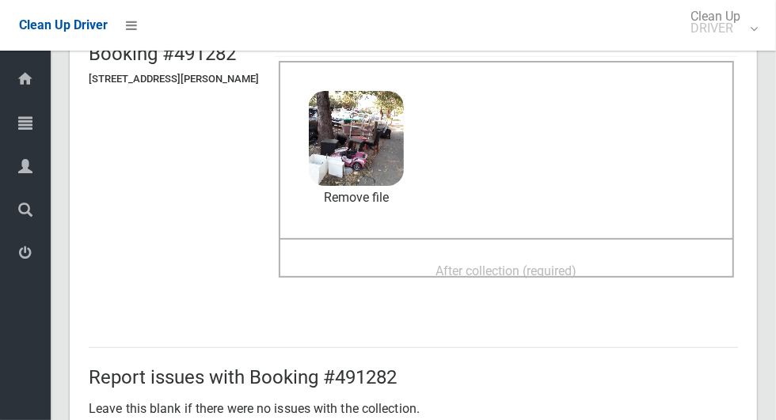
click at [438, 265] on div "After collection (required)" at bounding box center [506, 270] width 420 height 29
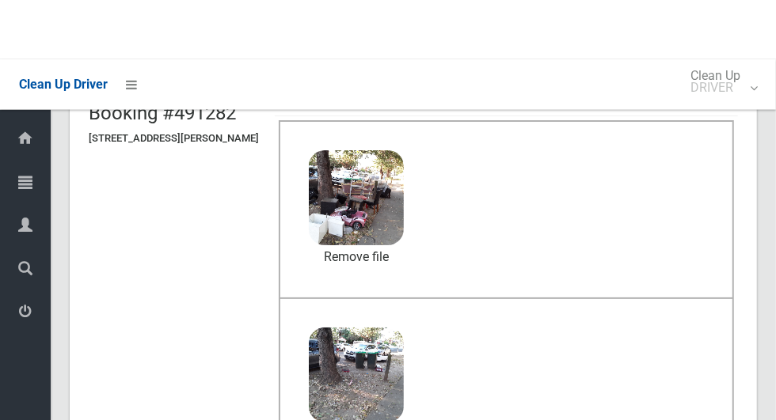
scroll to position [818, 0]
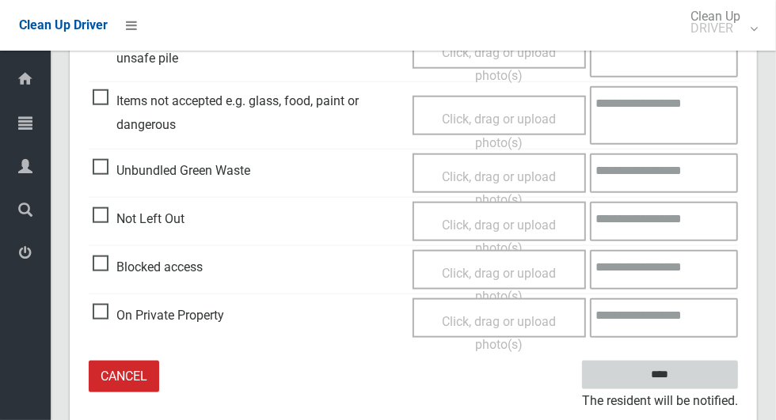
click at [678, 371] on input "****" at bounding box center [660, 375] width 156 height 29
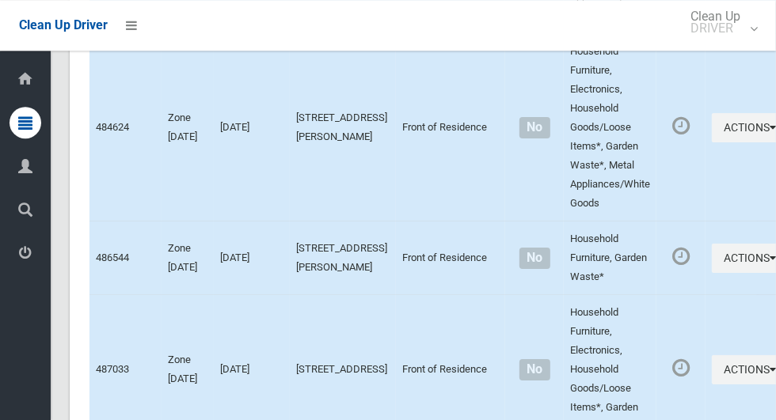
scroll to position [6969, 0]
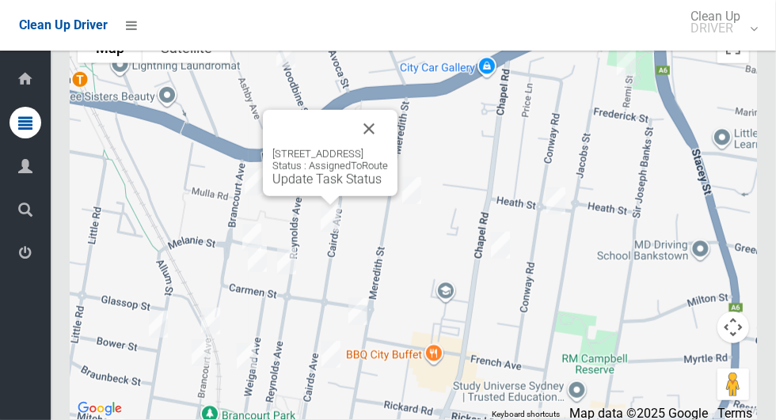
click at [318, 187] on div "[STREET_ADDRESS] Status : AssignedToRoute Update Task Status" at bounding box center [330, 167] width 116 height 39
click at [307, 187] on div "[STREET_ADDRESS] Status : AssignedToRoute Update Task Status" at bounding box center [330, 167] width 116 height 39
click at [318, 187] on link "Update Task Status" at bounding box center [326, 179] width 109 height 15
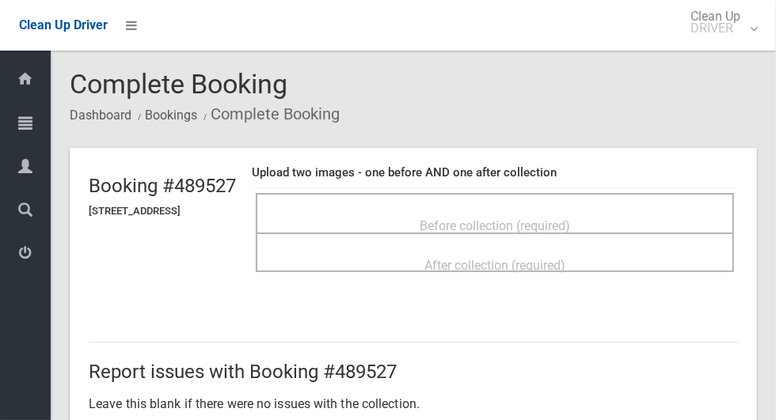
click at [475, 211] on div "Before collection (required)" at bounding box center [494, 225] width 443 height 29
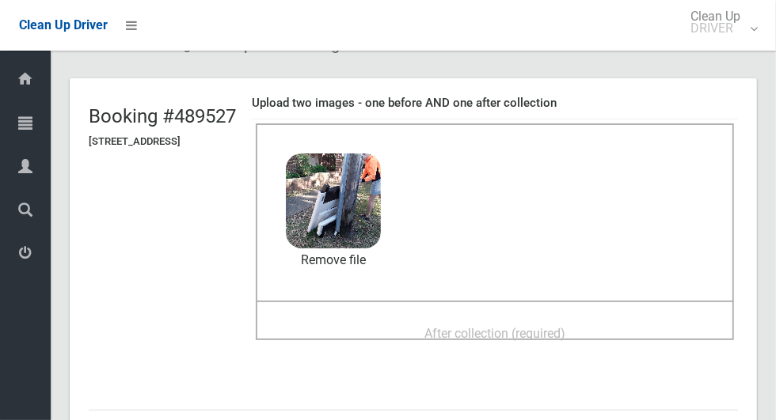
scroll to position [78, 0]
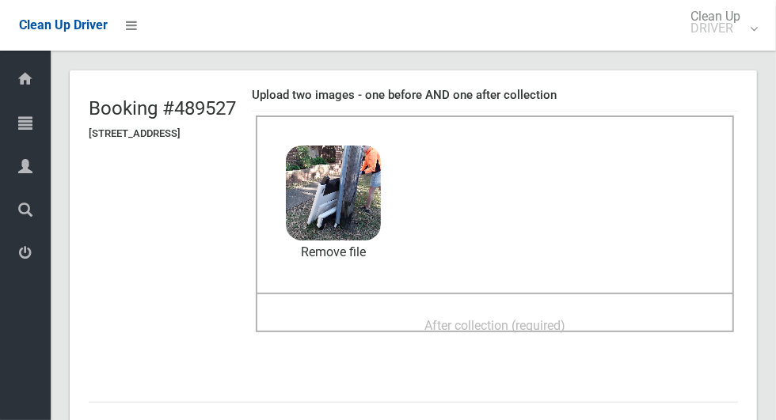
click at [449, 325] on span "After collection (required)" at bounding box center [494, 325] width 141 height 15
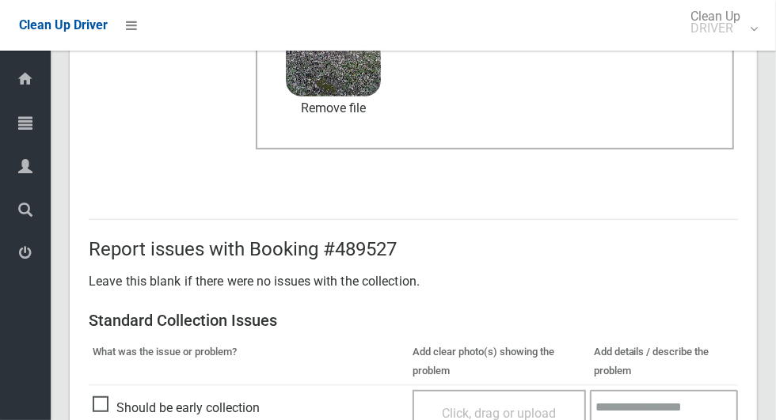
scroll to position [818, 0]
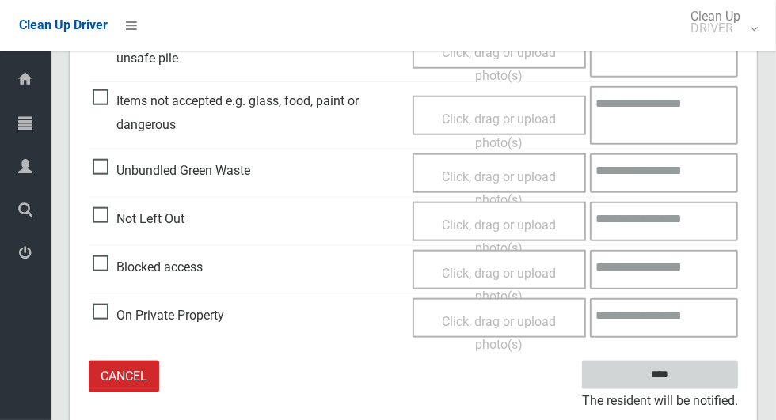
click at [669, 365] on input "****" at bounding box center [660, 375] width 156 height 29
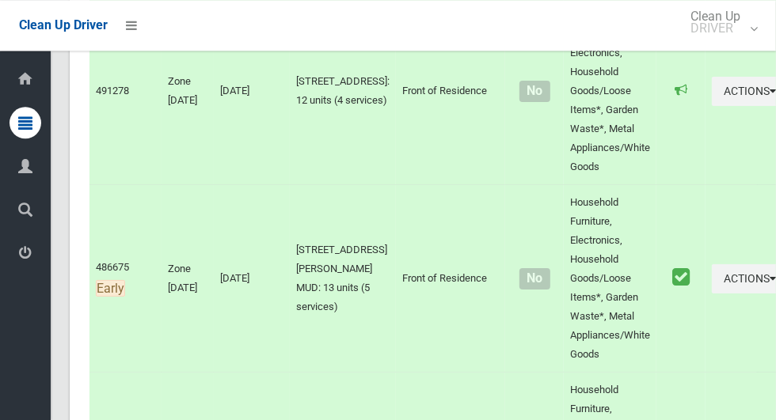
scroll to position [6969, 0]
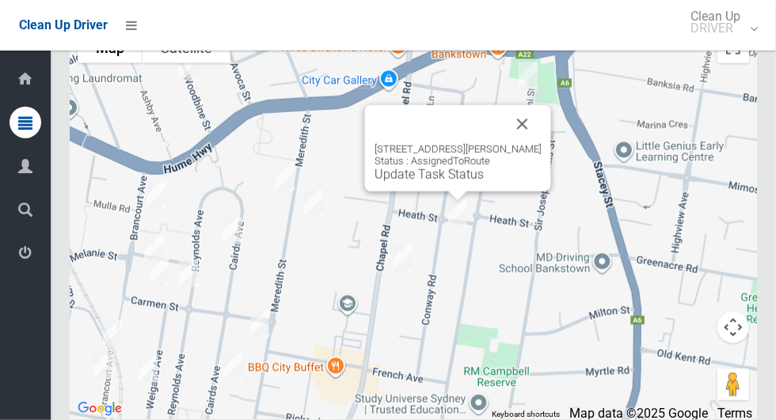
click at [427, 182] on link "Update Task Status" at bounding box center [428, 174] width 109 height 15
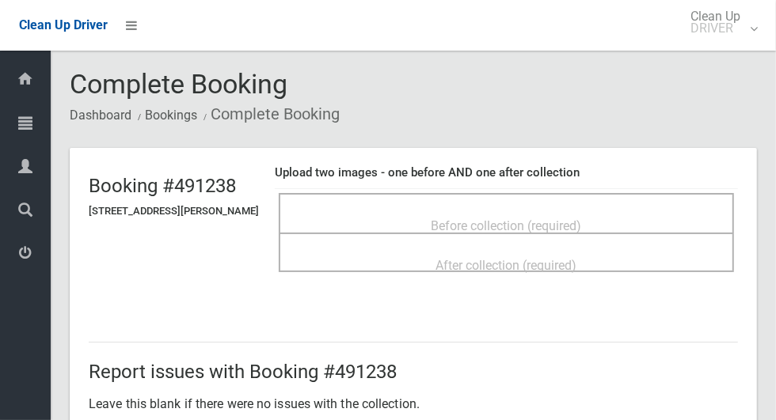
click at [403, 211] on div "Before collection (required)" at bounding box center [506, 225] width 420 height 29
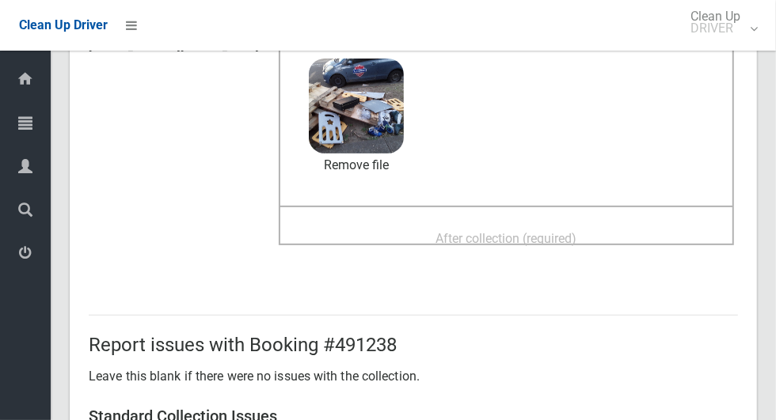
scroll to position [165, 0]
click at [450, 211] on div "After collection (required)" at bounding box center [506, 225] width 455 height 40
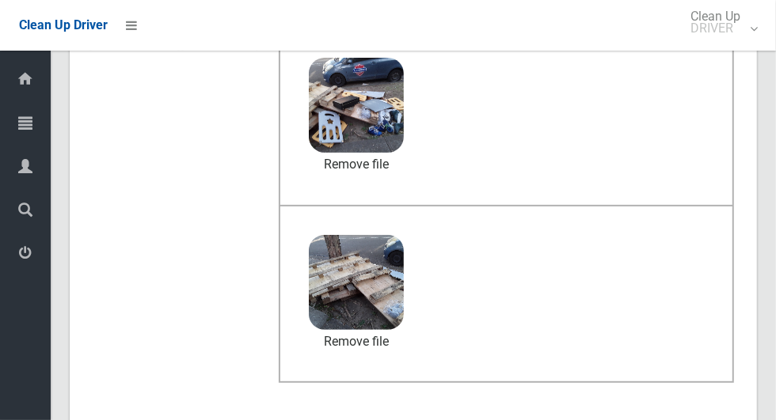
scroll to position [818, 0]
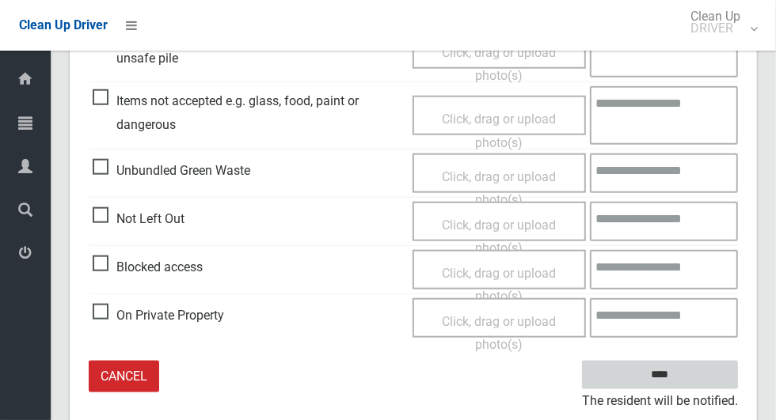
click at [687, 382] on input "****" at bounding box center [660, 375] width 156 height 29
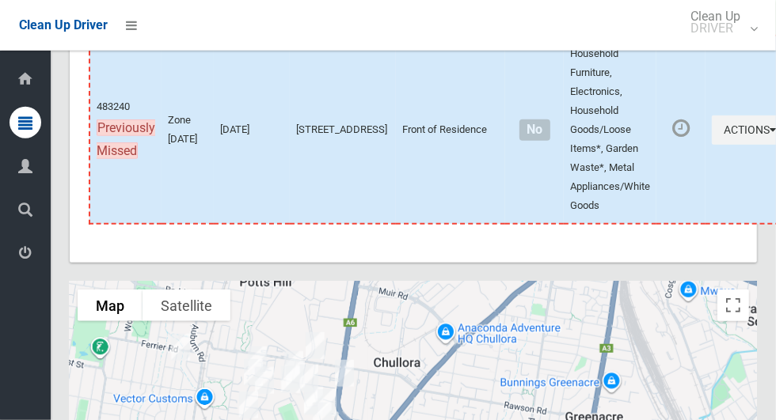
scroll to position [6969, 0]
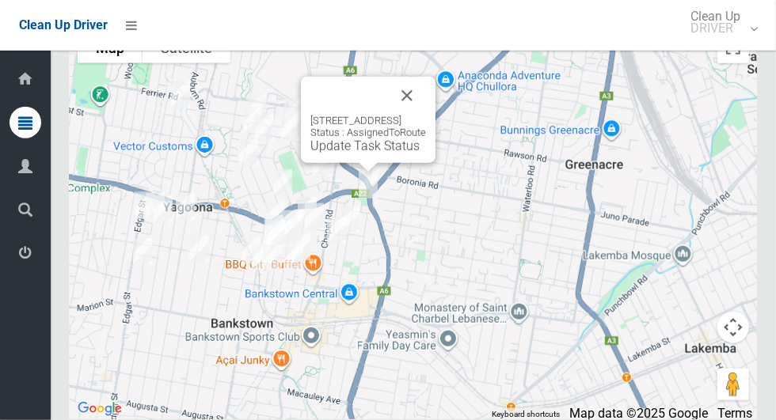
click at [372, 154] on link "Update Task Status" at bounding box center [364, 146] width 109 height 15
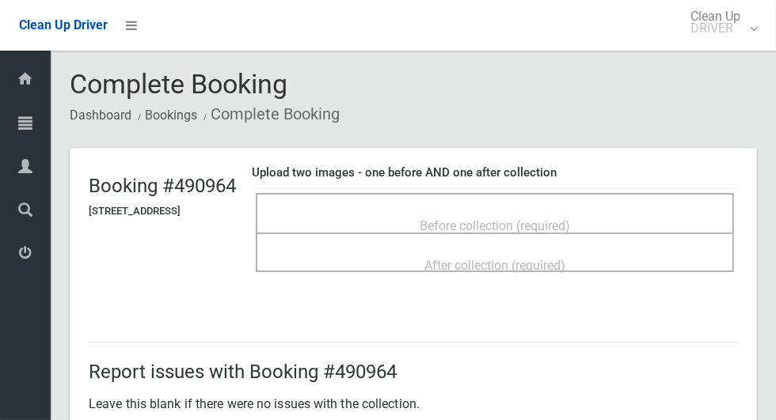
click at [443, 199] on div "Before collection (required)" at bounding box center [495, 213] width 478 height 40
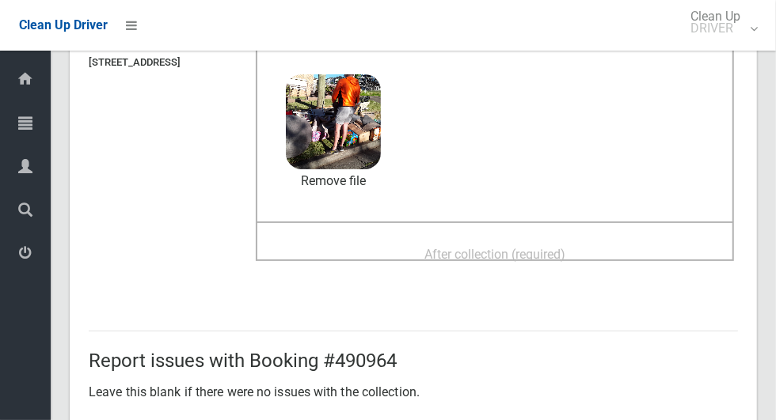
scroll to position [161, 0]
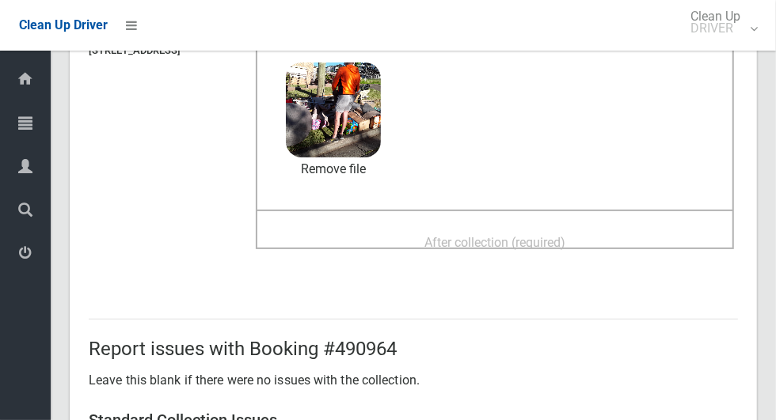
click at [457, 240] on span "After collection (required)" at bounding box center [494, 242] width 141 height 15
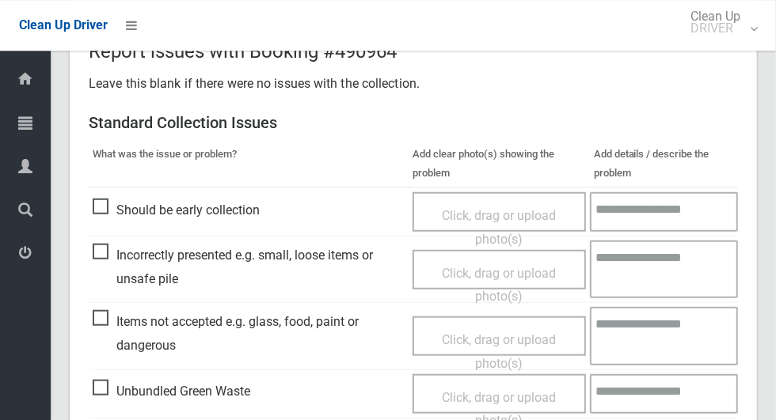
scroll to position [1295, 0]
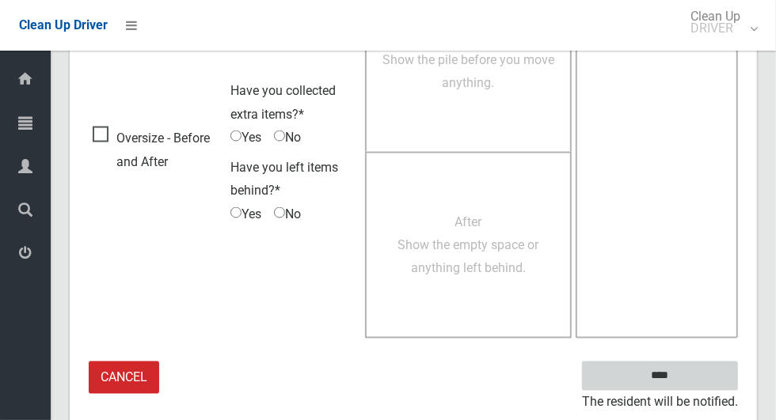
click at [693, 367] on input "****" at bounding box center [660, 376] width 156 height 29
